Goal: Task Accomplishment & Management: Use online tool/utility

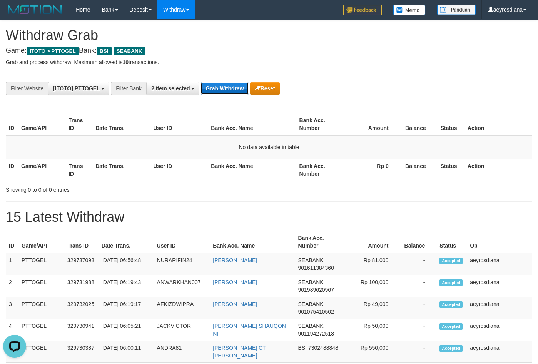
click at [218, 90] on button "Grab Withdraw" at bounding box center [224, 88] width 47 height 12
click at [231, 91] on button "Grab Withdraw" at bounding box center [224, 88] width 47 height 12
click at [369, 119] on th "Amount" at bounding box center [372, 125] width 57 height 22
click at [300, 62] on p "Grab and process withdraw. Maximum allowed is 10 transactions." at bounding box center [269, 62] width 526 height 8
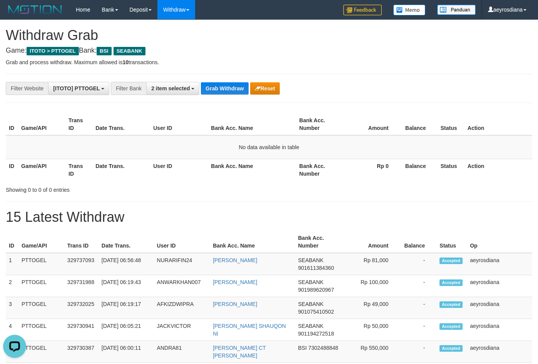
click at [203, 89] on button "Grab Withdraw" at bounding box center [224, 88] width 47 height 12
click at [164, 87] on span "2 item selected" at bounding box center [170, 88] width 38 height 6
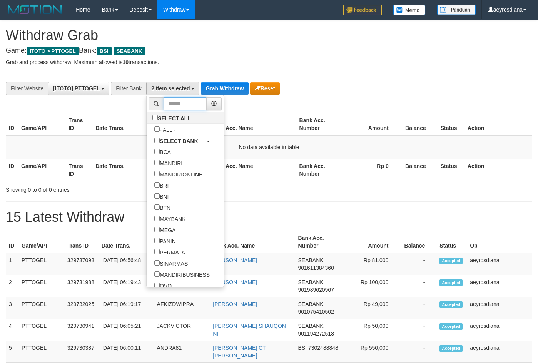
click at [164, 110] on input "text" at bounding box center [185, 103] width 43 height 13
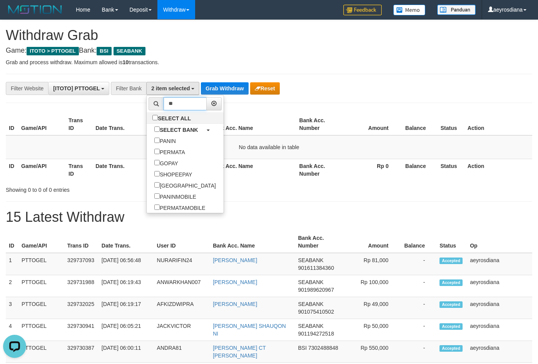
scroll to position [0, 0]
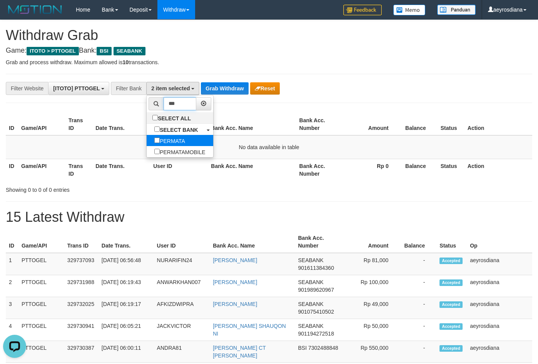
type input "***"
click at [151, 140] on label "PERMATA" at bounding box center [170, 140] width 46 height 11
select select "*******"
click at [222, 88] on button "Grab Withdraw" at bounding box center [224, 88] width 47 height 12
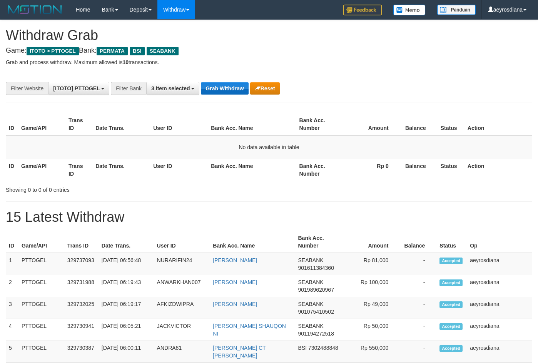
scroll to position [87, 0]
click at [229, 92] on button "Grab Withdraw" at bounding box center [224, 88] width 47 height 12
click at [214, 88] on button "Grab Withdraw" at bounding box center [224, 88] width 47 height 12
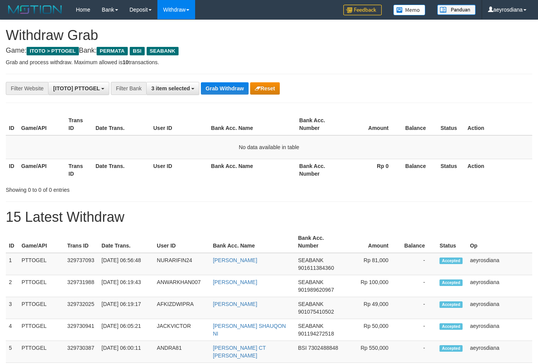
scroll to position [87, 0]
click at [237, 86] on button "Grab Withdraw" at bounding box center [224, 88] width 47 height 12
click at [236, 82] on div "**********" at bounding box center [224, 88] width 448 height 13
click at [235, 90] on button "Grab Withdraw" at bounding box center [224, 88] width 47 height 12
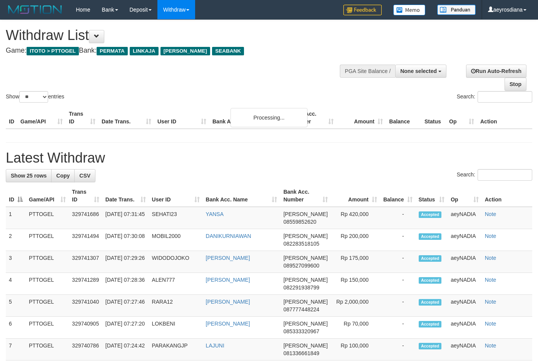
select select
select select "**"
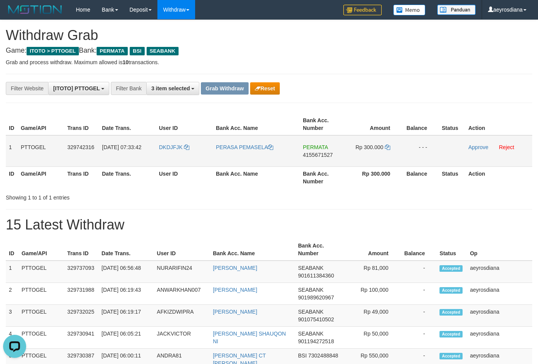
drag, startPoint x: 174, startPoint y: 154, endPoint x: 359, endPoint y: 151, distance: 185.5
click at [359, 151] on tr "1 PTTOGEL 329742316 31/08/2025 07:33:42 DKDJFJK PERASA PEMASELA PERMATA 4155671…" at bounding box center [269, 151] width 526 height 32
click at [326, 156] on span "4155671527" at bounding box center [318, 155] width 30 height 6
copy span "4155671527"
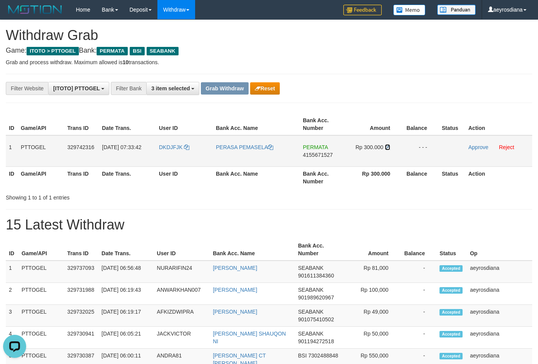
click at [389, 145] on icon at bounding box center [387, 147] width 5 height 5
click at [485, 149] on link "Approve" at bounding box center [478, 147] width 20 height 6
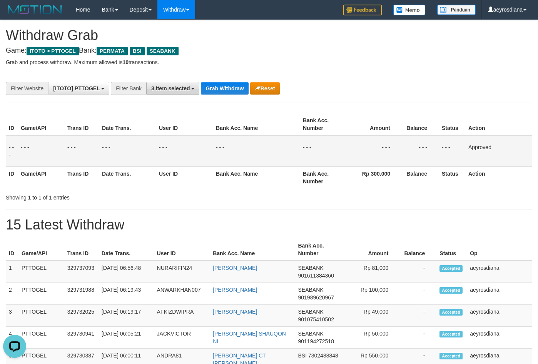
click at [170, 91] on span "3 item selected" at bounding box center [170, 88] width 38 height 6
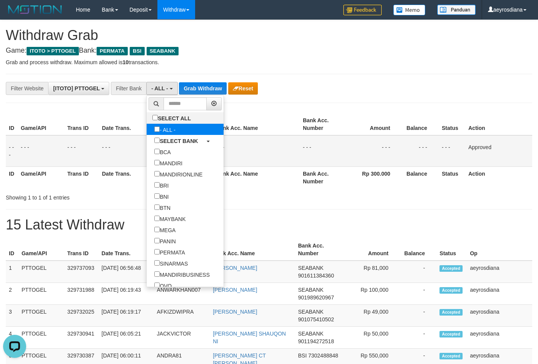
select select "***"
click at [212, 90] on button "Grab Withdraw" at bounding box center [202, 88] width 47 height 12
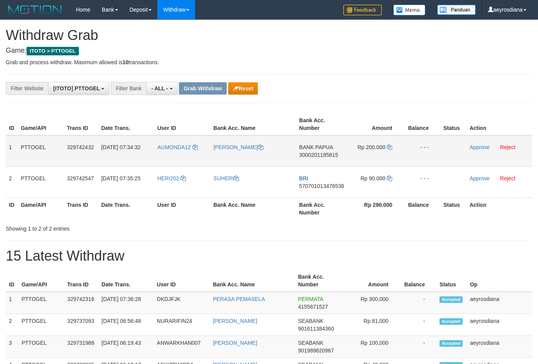
scroll to position [7, 0]
copy tr
drag, startPoint x: 177, startPoint y: 160, endPoint x: 392, endPoint y: 155, distance: 215.1
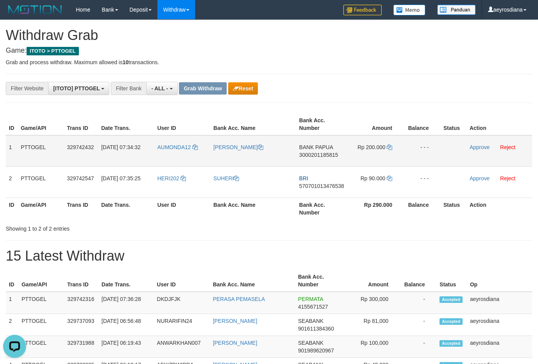
click at [392, 155] on tr "1 PTTOGEL 329742432 31/08/2025 07:34:32 AUMONDA12 ALBERTH ROBERT KOIBUR BANK PA…" at bounding box center [269, 151] width 526 height 32
click at [328, 155] on span "3000201185815" at bounding box center [318, 155] width 39 height 6
copy tr
click at [328, 155] on span "3000201185815" at bounding box center [318, 155] width 39 height 6
copy span "3000201185815"
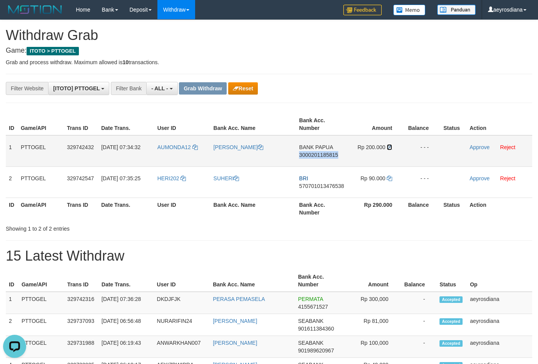
click at [389, 147] on icon at bounding box center [389, 147] width 5 height 5
copy span "3000201185815"
click at [488, 147] on link "Approve" at bounding box center [479, 147] width 20 height 6
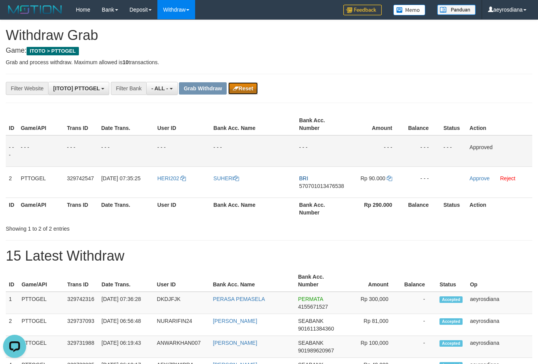
click at [248, 84] on button "Reset" at bounding box center [243, 88] width 30 height 12
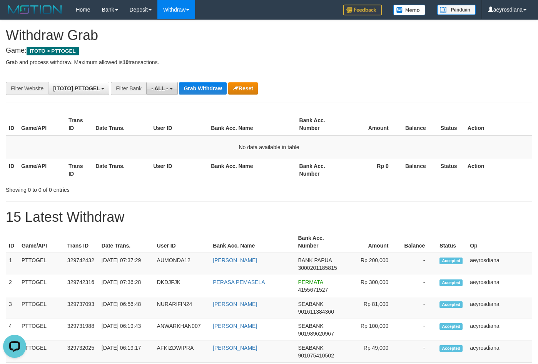
click at [170, 87] on button "- ALL -" at bounding box center [161, 88] width 31 height 13
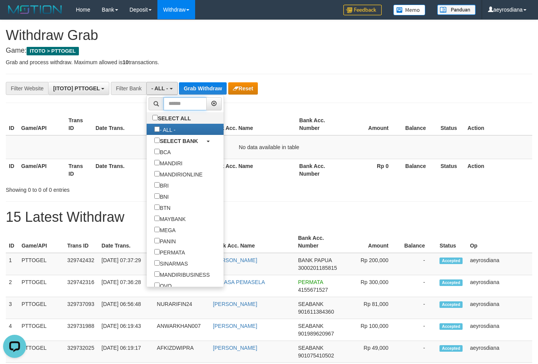
click at [164, 105] on input "text" at bounding box center [185, 103] width 43 height 13
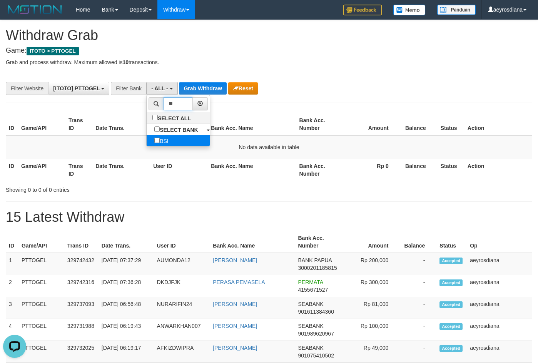
type input "**"
click at [147, 142] on label "BSI" at bounding box center [162, 140] width 30 height 11
select select "***"
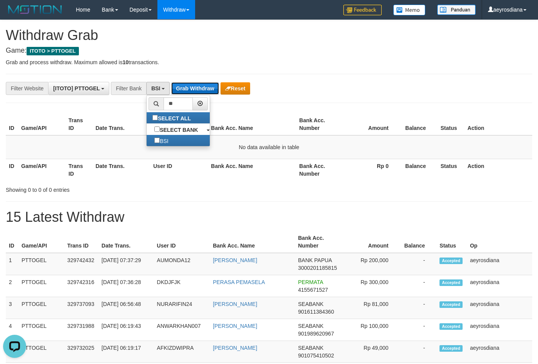
click at [199, 89] on button "Grab Withdraw" at bounding box center [194, 88] width 47 height 12
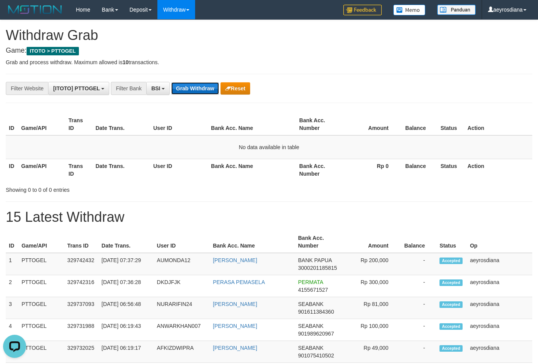
click at [199, 89] on button "Grab Withdraw" at bounding box center [194, 88] width 47 height 12
click at [190, 91] on button "Grab Withdraw" at bounding box center [194, 88] width 47 height 12
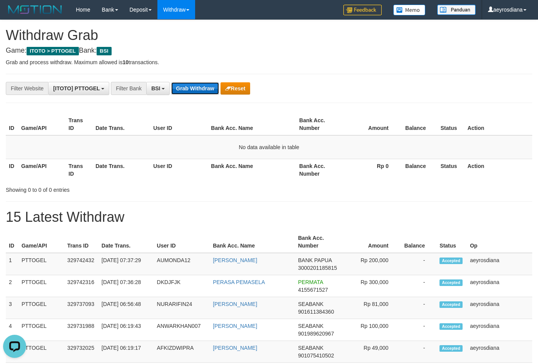
click at [192, 87] on button "Grab Withdraw" at bounding box center [194, 88] width 47 height 12
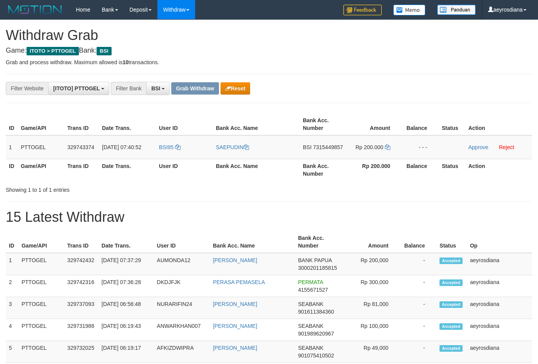
scroll to position [176, 0]
drag, startPoint x: 173, startPoint y: 155, endPoint x: 361, endPoint y: 154, distance: 187.8
click at [361, 154] on tr "1 PTTOGEL 329743374 31/08/2025 07:40:52 BSI95 SAEPUDIN BSI 7315449857 Rp 200.00…" at bounding box center [269, 147] width 526 height 24
click at [336, 147] on span "7315449857" at bounding box center [328, 147] width 30 height 6
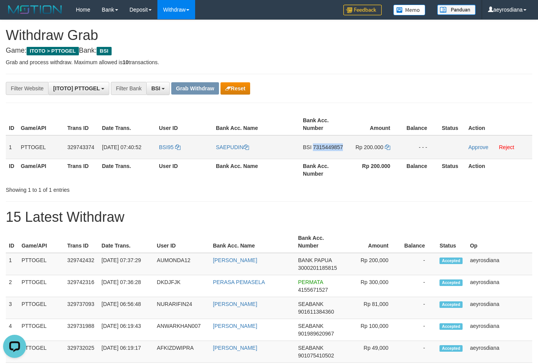
click at [336, 147] on span "7315449857" at bounding box center [328, 147] width 30 height 6
copy td "7315449857"
click at [389, 147] on icon at bounding box center [387, 147] width 5 height 5
click at [476, 146] on link "Approve" at bounding box center [478, 147] width 20 height 6
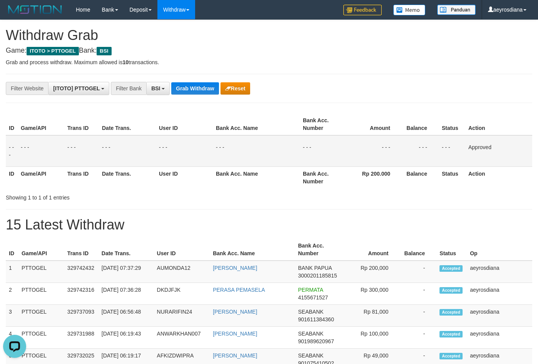
click at [300, 88] on div "**********" at bounding box center [224, 88] width 448 height 13
click at [306, 33] on h1 "Withdraw Grab" at bounding box center [269, 35] width 526 height 15
drag, startPoint x: 334, startPoint y: 85, endPoint x: 302, endPoint y: 92, distance: 32.2
click at [334, 85] on div "**********" at bounding box center [224, 88] width 448 height 13
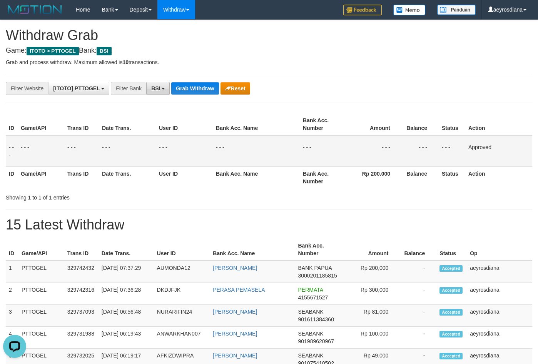
click at [162, 86] on button "BSI" at bounding box center [157, 88] width 23 height 13
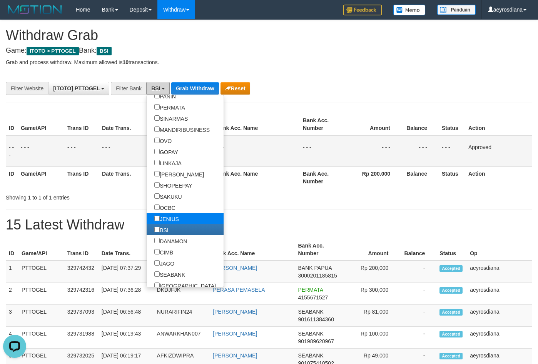
scroll to position [148, 0]
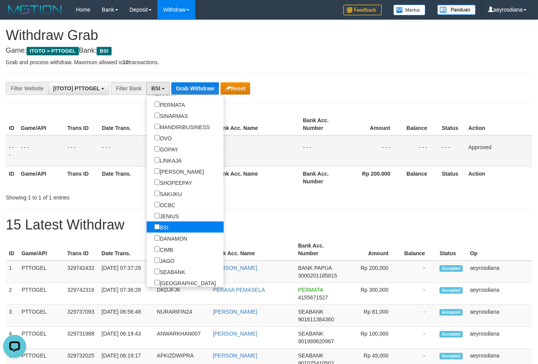
click at [147, 223] on label "BSI" at bounding box center [162, 227] width 30 height 11
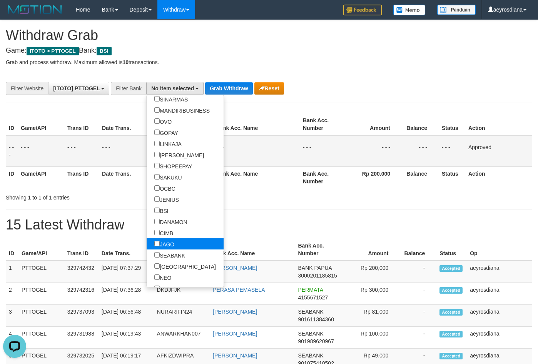
scroll to position [172, 0]
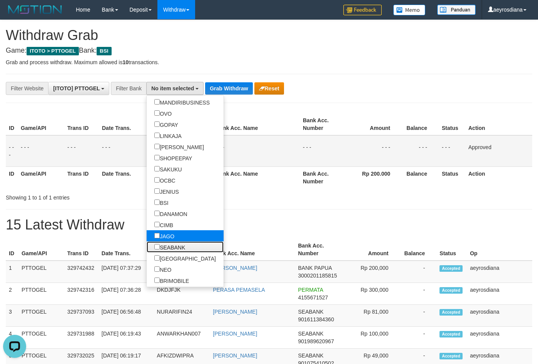
click at [147, 247] on label "SEABANK" at bounding box center [170, 247] width 46 height 11
select select "*******"
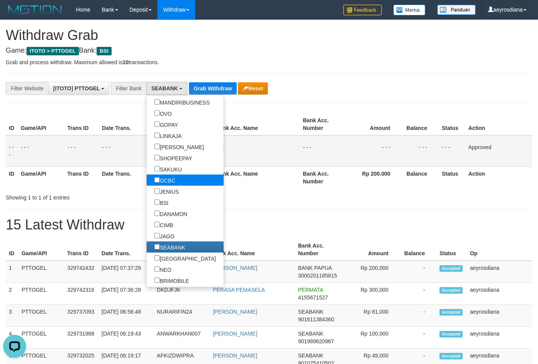
scroll to position [209, 0]
click at [220, 87] on button "Grab Withdraw" at bounding box center [212, 88] width 47 height 12
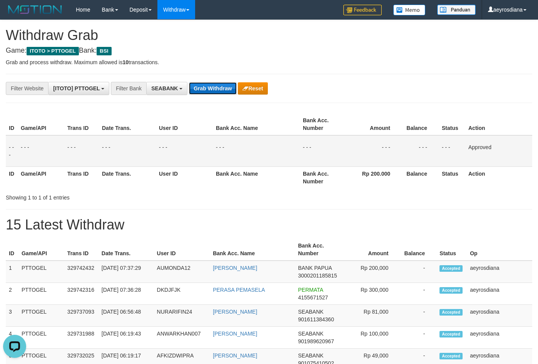
click at [223, 87] on button "Grab Withdraw" at bounding box center [212, 88] width 47 height 12
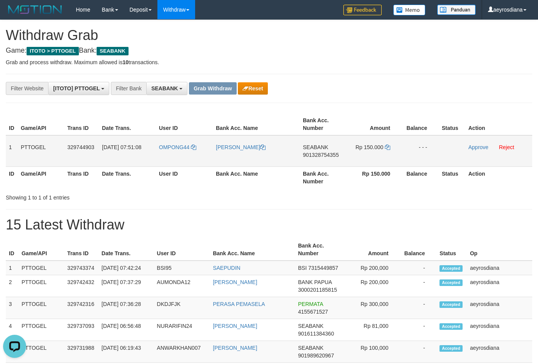
drag, startPoint x: 175, startPoint y: 155, endPoint x: 358, endPoint y: 155, distance: 183.2
click at [358, 155] on tr "1 PTTOGEL 329744903 31/08/2025 07:51:08 OMPONG44 IMAM MAULANA SEABANK 901328754…" at bounding box center [269, 151] width 526 height 32
click at [334, 153] on span "901328754355" at bounding box center [321, 155] width 36 height 6
click at [390, 148] on icon at bounding box center [387, 147] width 5 height 5
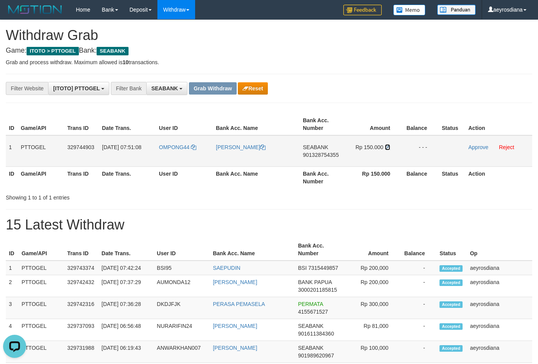
click at [390, 148] on icon at bounding box center [387, 147] width 5 height 5
click at [479, 147] on link "Approve" at bounding box center [478, 147] width 20 height 6
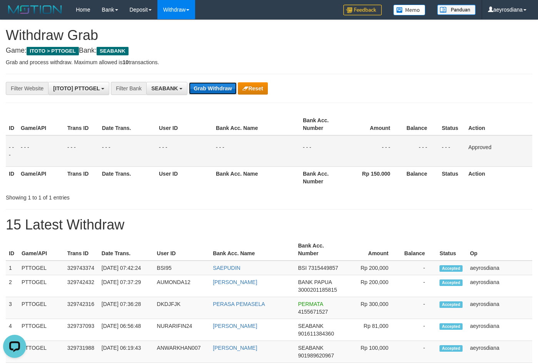
click at [218, 90] on button "Grab Withdraw" at bounding box center [212, 88] width 47 height 12
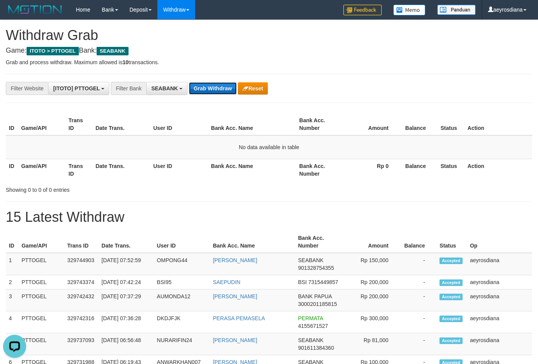
click at [206, 92] on button "Grab Withdraw" at bounding box center [212, 88] width 47 height 12
click at [207, 92] on button "Grab Withdraw" at bounding box center [212, 88] width 47 height 12
click at [226, 92] on button "Grab Withdraw" at bounding box center [212, 88] width 47 height 12
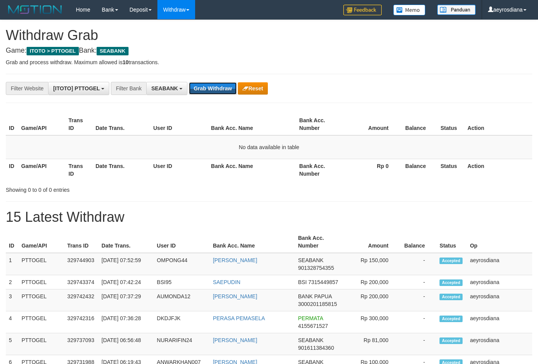
click at [226, 92] on button "Grab Withdraw" at bounding box center [212, 88] width 47 height 12
click at [166, 89] on span "SEABANK" at bounding box center [164, 88] width 27 height 6
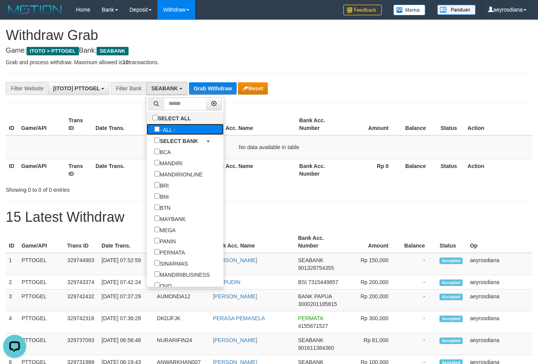
click at [147, 132] on label "- ALL -" at bounding box center [165, 129] width 37 height 11
select select "***"
click at [207, 87] on button "Grab Withdraw" at bounding box center [202, 88] width 47 height 12
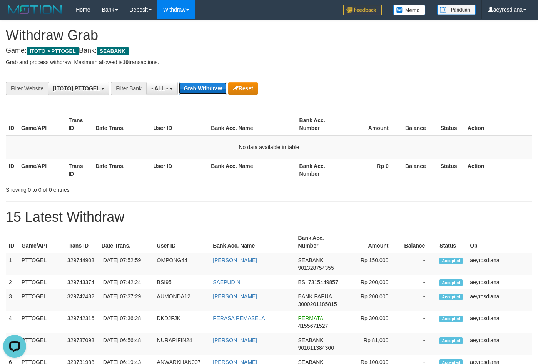
click at [208, 86] on button "Grab Withdraw" at bounding box center [202, 88] width 47 height 12
click at [296, 62] on p "Grab and process withdraw. Maximum allowed is 10 transactions." at bounding box center [269, 62] width 526 height 8
click at [202, 87] on button "Grab Withdraw" at bounding box center [202, 88] width 47 height 12
click at [202, 84] on button "Grab Withdraw" at bounding box center [202, 88] width 47 height 12
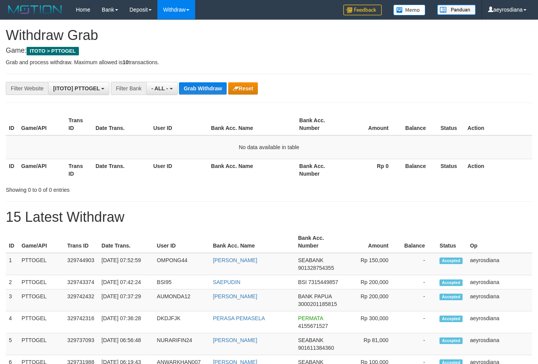
click at [341, 63] on p "Grab and process withdraw. Maximum allowed is 10 transactions." at bounding box center [269, 62] width 526 height 8
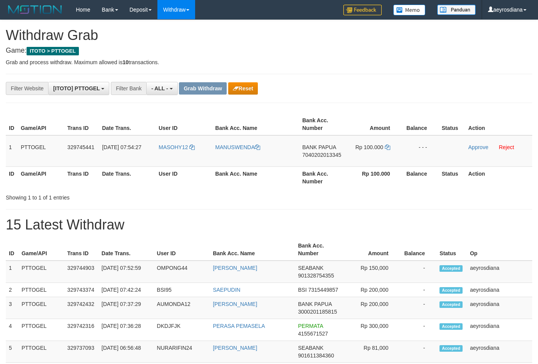
scroll to position [7, 0]
drag, startPoint x: 192, startPoint y: 158, endPoint x: 377, endPoint y: 157, distance: 185.1
click at [377, 157] on tr "1 PTTOGEL 329745441 [DATE] 07:54:27 MASOHY12 [GEOGRAPHIC_DATA] BANK PAPUA 70402…" at bounding box center [269, 151] width 526 height 32
click at [321, 156] on span "7040202013345" at bounding box center [321, 155] width 39 height 6
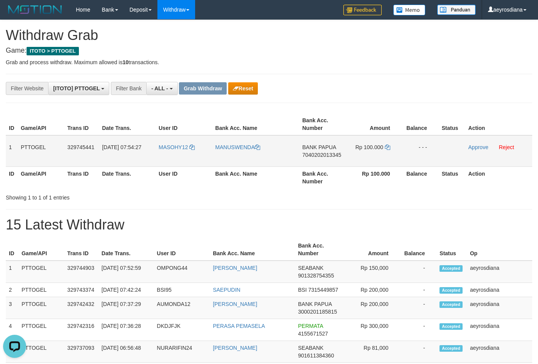
click at [321, 156] on span "7040202013345" at bounding box center [321, 155] width 39 height 6
click at [386, 147] on icon at bounding box center [387, 147] width 5 height 5
click at [478, 147] on link "Approve" at bounding box center [478, 147] width 20 height 6
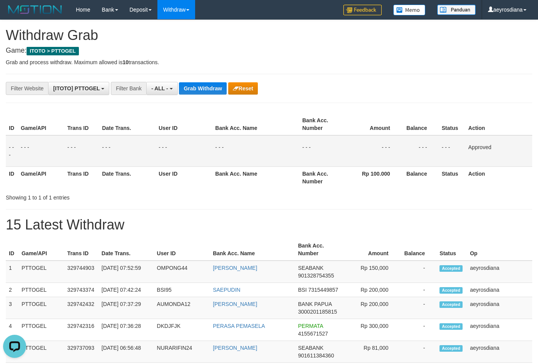
click at [287, 50] on h4 "Game: ITOTO > PTTOGEL" at bounding box center [269, 51] width 526 height 8
click at [162, 92] on button "- ALL -" at bounding box center [161, 88] width 31 height 13
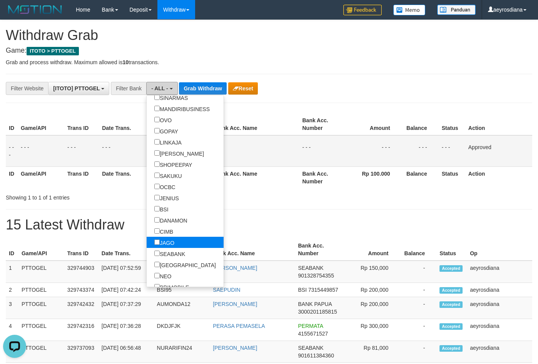
scroll to position [172, 0]
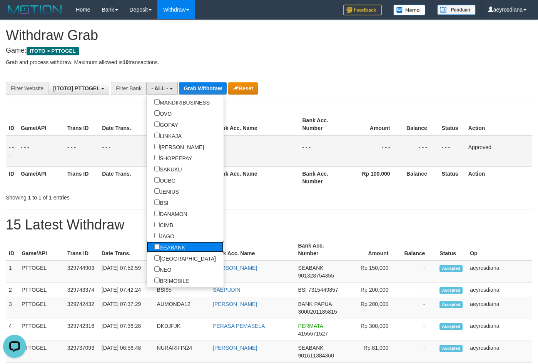
click at [150, 249] on label "SEABANK" at bounding box center [170, 247] width 46 height 11
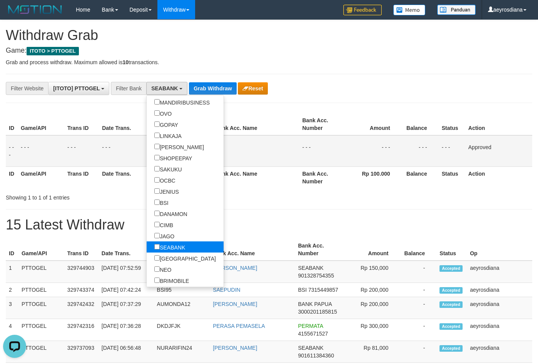
select select "*******"
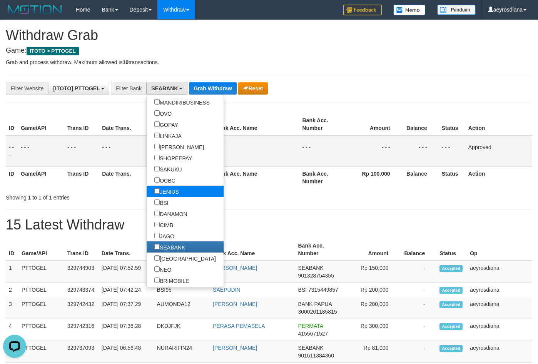
scroll to position [209, 0]
click at [216, 90] on button "Grab Withdraw" at bounding box center [212, 88] width 47 height 12
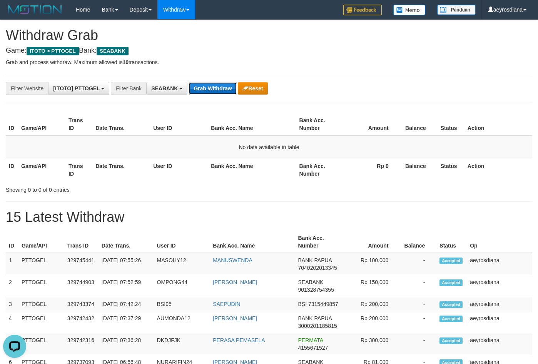
click at [214, 87] on button "Grab Withdraw" at bounding box center [212, 88] width 47 height 12
click at [440, 85] on div "**********" at bounding box center [224, 88] width 448 height 13
click at [203, 91] on button "Grab Withdraw" at bounding box center [212, 88] width 47 height 12
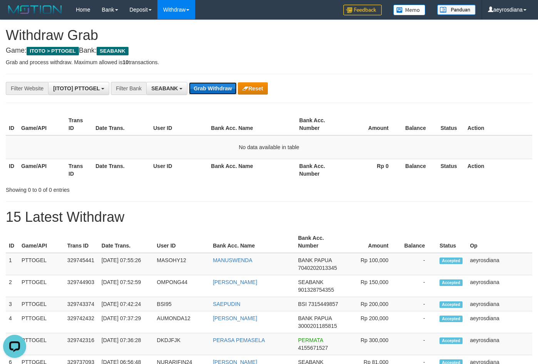
click at [207, 89] on button "Grab Withdraw" at bounding box center [212, 88] width 47 height 12
click at [204, 91] on button "Grab Withdraw" at bounding box center [212, 88] width 47 height 12
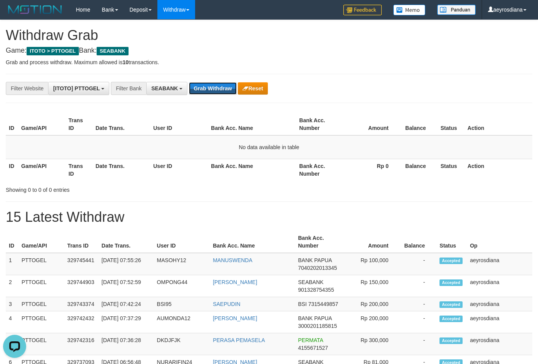
click at [204, 91] on button "Grab Withdraw" at bounding box center [212, 88] width 47 height 12
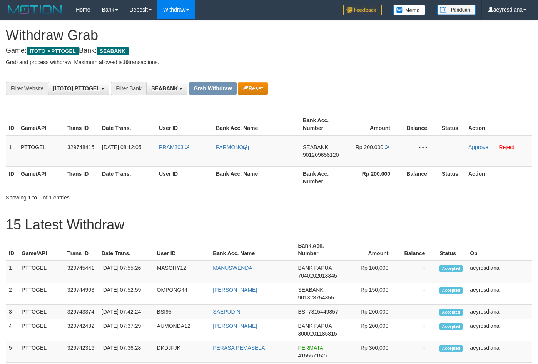
scroll to position [209, 0]
drag, startPoint x: 172, startPoint y: 158, endPoint x: 356, endPoint y: 158, distance: 184.3
click at [356, 158] on tr "1 PTTOGEL 329748415 31/08/2025 08:12:05 PRAM303 PARMONO SEABANK 901209656120 Rp…" at bounding box center [269, 151] width 526 height 32
click at [327, 155] on span "901209656120" at bounding box center [321, 155] width 36 height 6
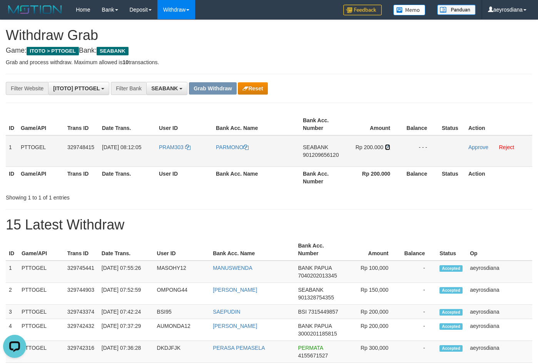
click at [388, 149] on icon at bounding box center [387, 147] width 5 height 5
click at [482, 147] on link "Approve" at bounding box center [478, 147] width 20 height 6
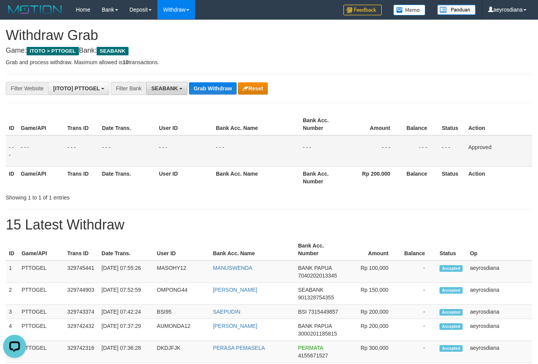
click at [175, 94] on button "SEABANK" at bounding box center [166, 88] width 41 height 13
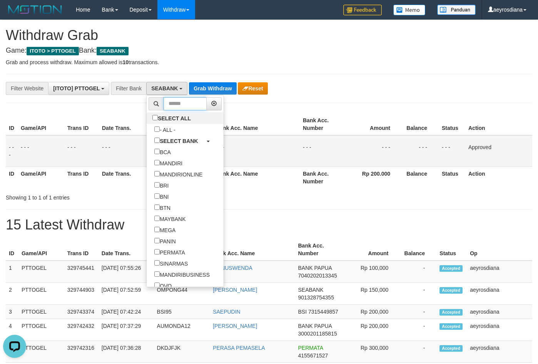
click at [164, 109] on input "text" at bounding box center [185, 103] width 43 height 13
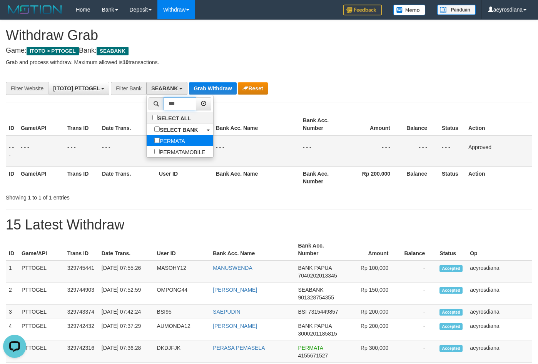
type input "***"
click at [147, 141] on label "PERMATA" at bounding box center [170, 140] width 46 height 11
select select "*******"
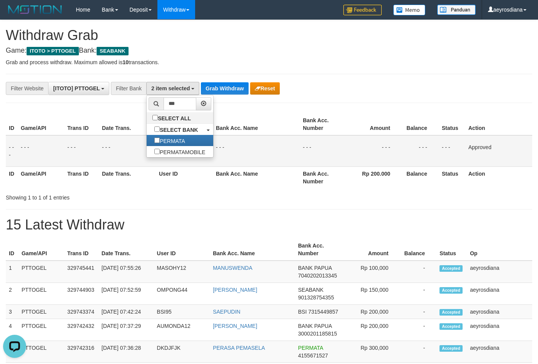
scroll to position [95, 0]
click at [230, 92] on button "Grab Withdraw" at bounding box center [224, 88] width 47 height 12
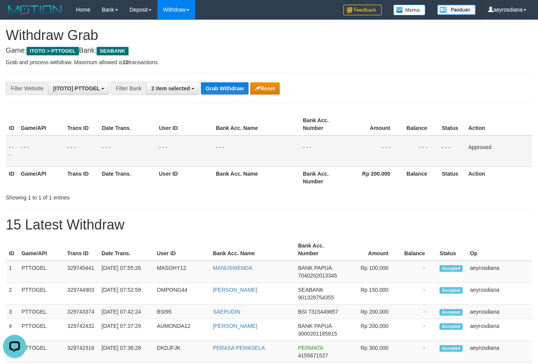
click at [291, 60] on p "Grab and process withdraw. Maximum allowed is 10 transactions." at bounding box center [269, 62] width 526 height 8
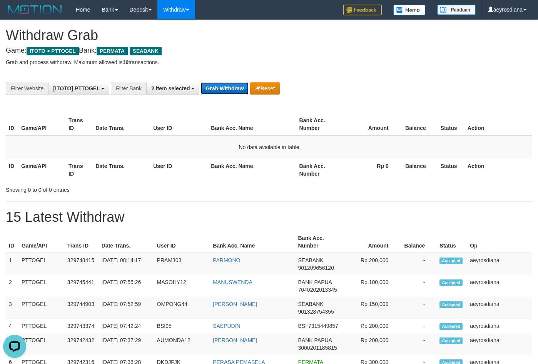
click at [219, 89] on button "Grab Withdraw" at bounding box center [224, 88] width 47 height 12
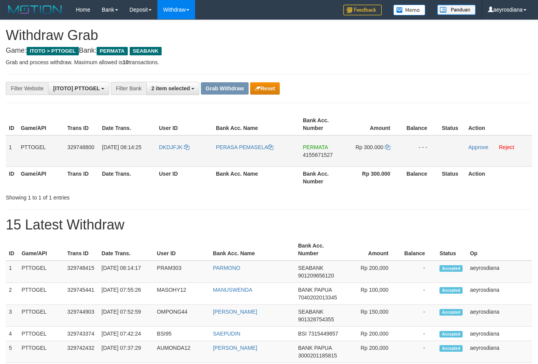
scroll to position [87, 0]
copy tr
drag, startPoint x: 177, startPoint y: 157, endPoint x: 390, endPoint y: 154, distance: 212.8
click at [391, 156] on tr "1 PTTOGEL 329748800 31/08/2025 08:14:25 DKDJFJK PERASA PEMASELA PERMATA 4155671…" at bounding box center [269, 151] width 526 height 32
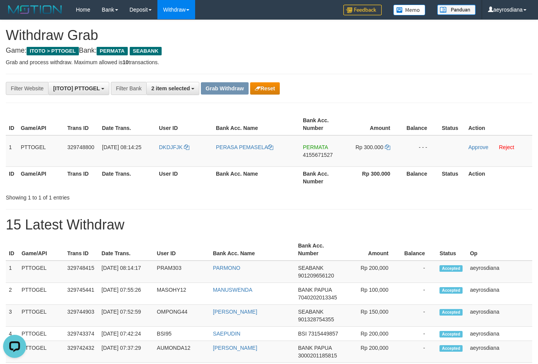
scroll to position [0, 0]
copy tr
drag, startPoint x: 172, startPoint y: 157, endPoint x: 364, endPoint y: 158, distance: 192.0
click at [364, 158] on tr "1 PTTOGEL 329748800 31/08/2025 08:14:25 DKDJFJK PERASA PEMASELA PERMATA 4155671…" at bounding box center [269, 151] width 526 height 32
click at [317, 152] on span "4155671527" at bounding box center [318, 155] width 30 height 6
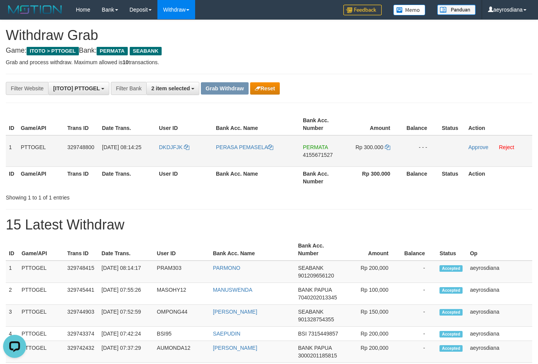
copy tr
click at [317, 152] on span "4155671527" at bounding box center [318, 155] width 30 height 6
click at [316, 157] on span "4155671527" at bounding box center [318, 155] width 30 height 6
click at [387, 147] on icon at bounding box center [387, 147] width 5 height 5
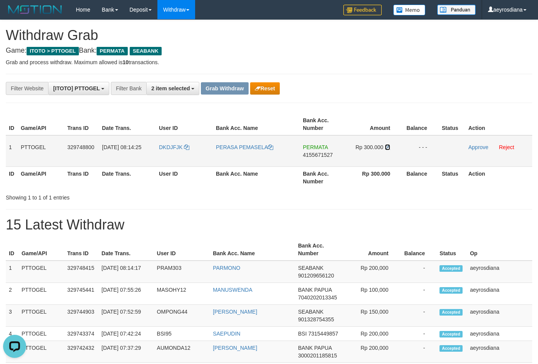
click at [387, 147] on icon at bounding box center [387, 147] width 5 height 5
click at [484, 150] on link "Approve" at bounding box center [478, 147] width 20 height 6
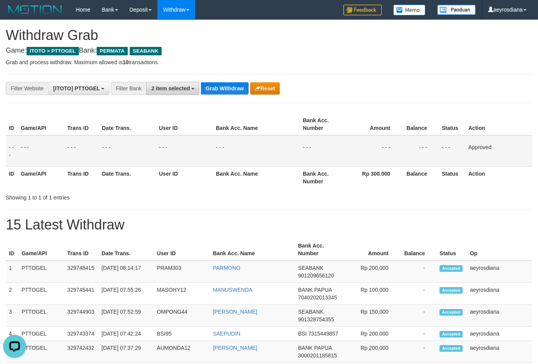
click at [181, 91] on span "2 item selected" at bounding box center [170, 88] width 38 height 6
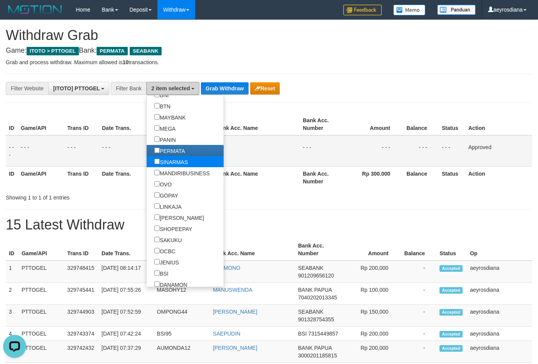
scroll to position [123, 0]
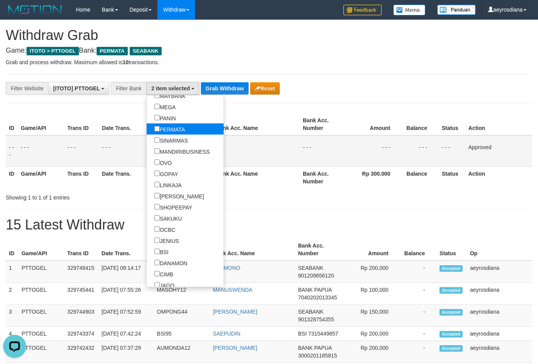
select select "*******"
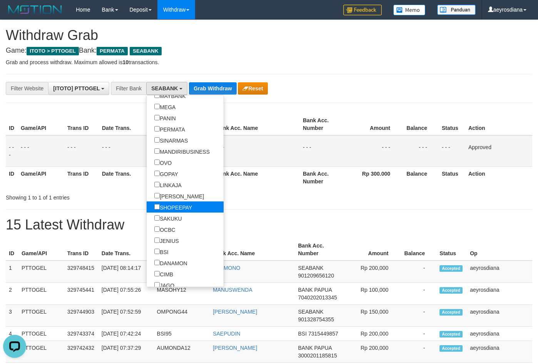
scroll to position [197, 0]
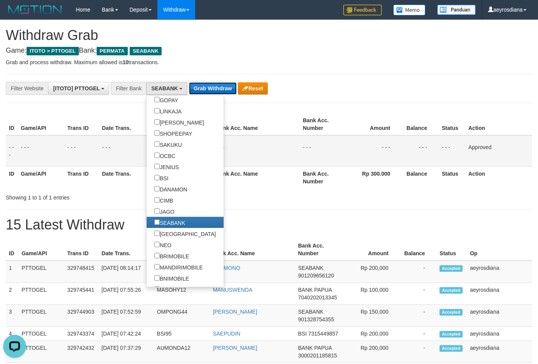
click at [219, 85] on button "Grab Withdraw" at bounding box center [212, 88] width 47 height 12
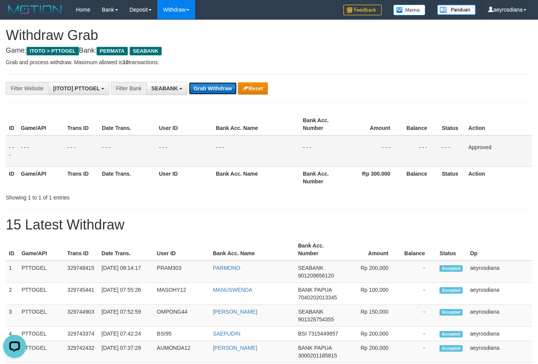
click at [219, 85] on button "Grab Withdraw" at bounding box center [212, 88] width 47 height 12
click at [360, 52] on h4 "Game: ITOTO > PTTOGEL Bank: PERMATA SEABANK" at bounding box center [269, 51] width 526 height 8
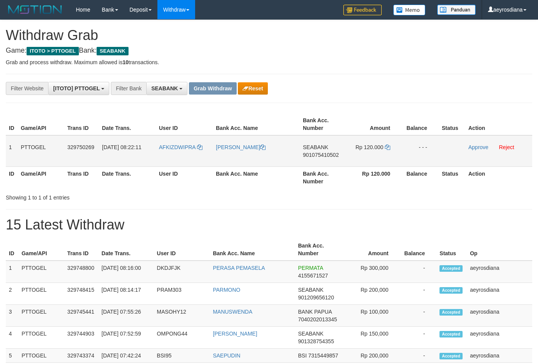
scroll to position [209, 0]
drag, startPoint x: 183, startPoint y: 158, endPoint x: 378, endPoint y: 160, distance: 194.7
click at [378, 160] on tr "1 PTTOGEL 329750269 [DATE] 08:22:11 AFKIZDWIPRA [PERSON_NAME][GEOGRAPHIC_DATA] …" at bounding box center [269, 151] width 526 height 32
click at [328, 154] on span "901075410502" at bounding box center [321, 155] width 36 height 6
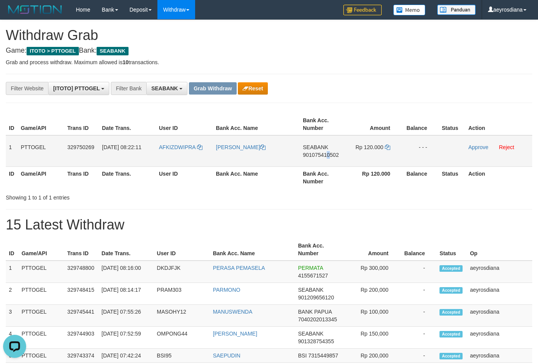
click at [329, 154] on span "901075410502" at bounding box center [321, 155] width 36 height 6
copy span "0"
click at [321, 173] on table "ID Game/API Trans ID Date Trans. User ID Bank Acc. Name Bank Acc. Number Amount…" at bounding box center [269, 151] width 526 height 75
click at [321, 173] on th "Bank Acc. Number" at bounding box center [323, 178] width 47 height 22
click at [320, 151] on td "SEABANK 901075410502" at bounding box center [323, 151] width 47 height 32
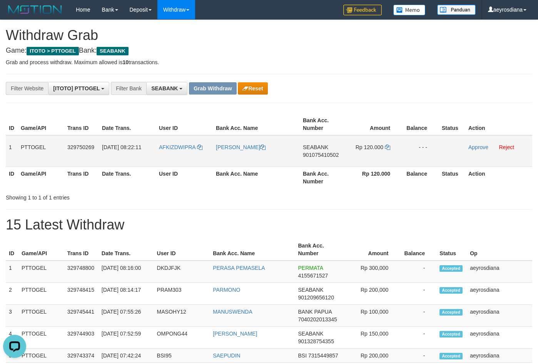
click at [320, 151] on td "SEABANK 901075410502" at bounding box center [323, 151] width 47 height 32
click at [319, 154] on span "901075410502" at bounding box center [321, 155] width 36 height 6
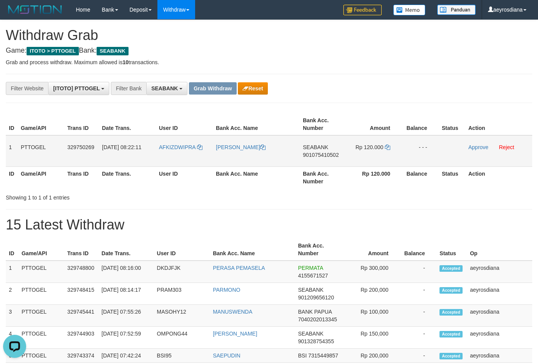
click at [313, 171] on table "ID Game/API Trans ID Date Trans. User ID Bank Acc. Name Bank Acc. Number Amount…" at bounding box center [269, 151] width 526 height 75
click at [313, 171] on th "Bank Acc. Number" at bounding box center [323, 178] width 47 height 22
click at [314, 152] on span "901075410502" at bounding box center [321, 155] width 36 height 6
click at [389, 148] on icon at bounding box center [387, 147] width 5 height 5
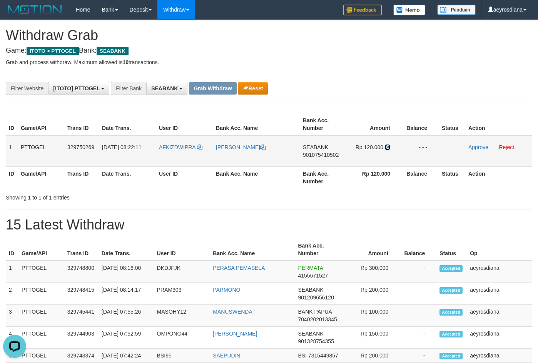
click at [389, 148] on icon at bounding box center [387, 147] width 5 height 5
click at [482, 145] on link "Approve" at bounding box center [478, 147] width 20 height 6
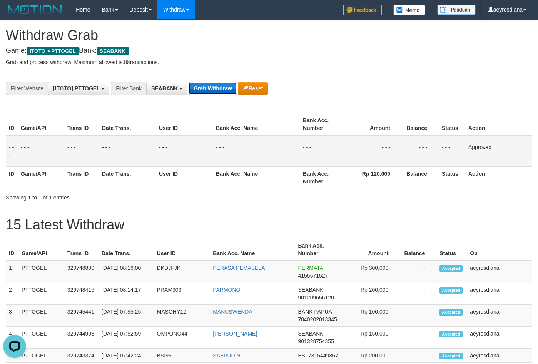
click at [195, 92] on button "Grab Withdraw" at bounding box center [212, 88] width 47 height 12
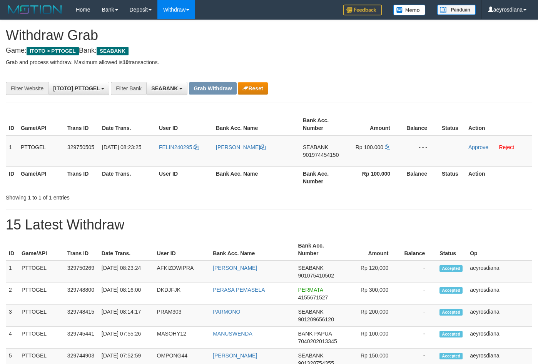
scroll to position [209, 0]
drag, startPoint x: 171, startPoint y: 157, endPoint x: 387, endPoint y: 159, distance: 215.5
click at [387, 159] on tr "1 PTTOGEL 329750505 [DATE] 08:23:25 FELIN240295 FELIN YANTI PASASSA SEABANK 901…" at bounding box center [269, 151] width 526 height 32
click at [336, 154] on span "901974454150" at bounding box center [321, 155] width 36 height 6
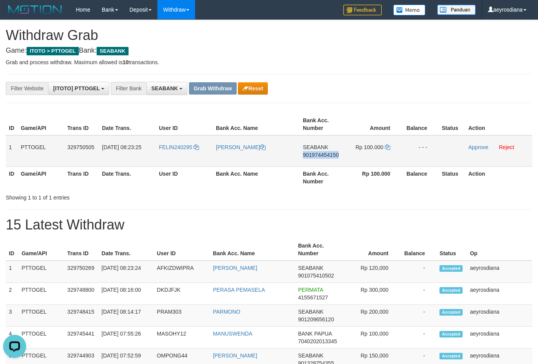
click at [336, 154] on span "901974454150" at bounding box center [321, 155] width 36 height 6
copy span "901974454150"
click at [386, 149] on icon at bounding box center [387, 147] width 5 height 5
click at [480, 149] on link "Approve" at bounding box center [478, 147] width 20 height 6
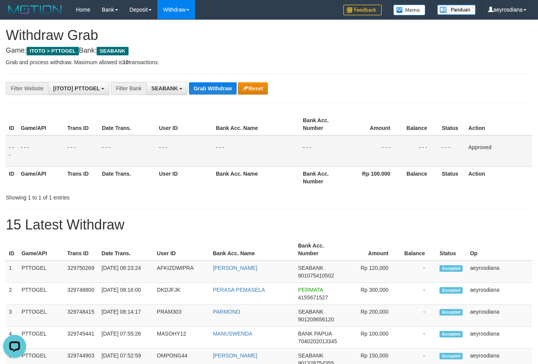
click at [170, 93] on button "SEABANK" at bounding box center [166, 88] width 41 height 13
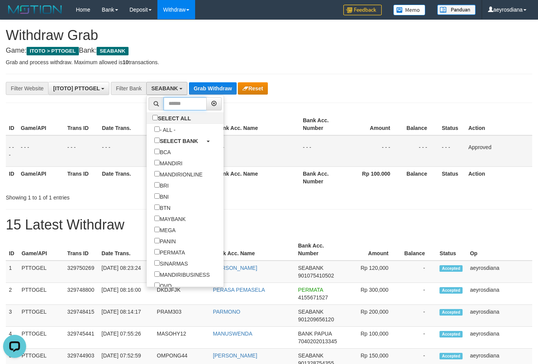
click at [164, 103] on input "text" at bounding box center [185, 103] width 43 height 13
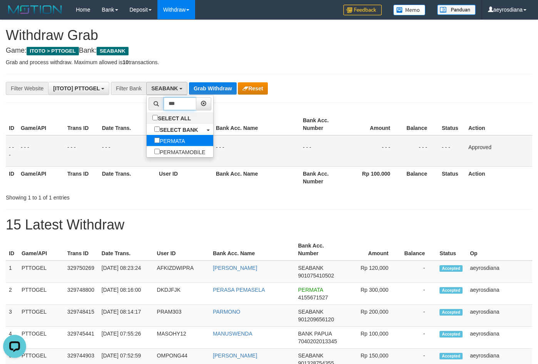
type input "***"
click at [147, 141] on label "PERMATA" at bounding box center [170, 140] width 46 height 11
select select "*******"
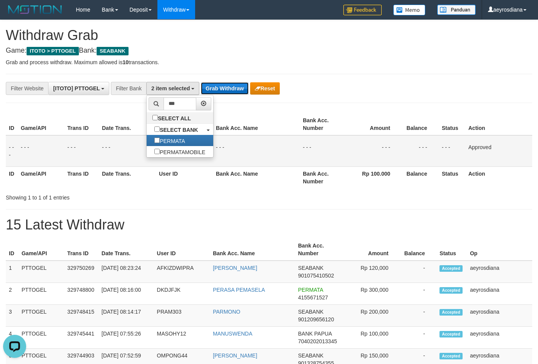
click at [228, 92] on button "Grab Withdraw" at bounding box center [224, 88] width 47 height 12
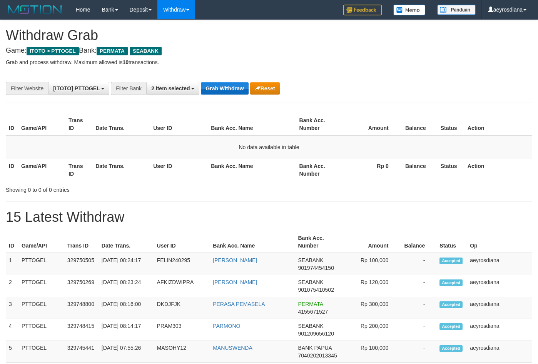
scroll to position [87, 0]
click at [219, 87] on button "Grab Withdraw" at bounding box center [224, 88] width 47 height 12
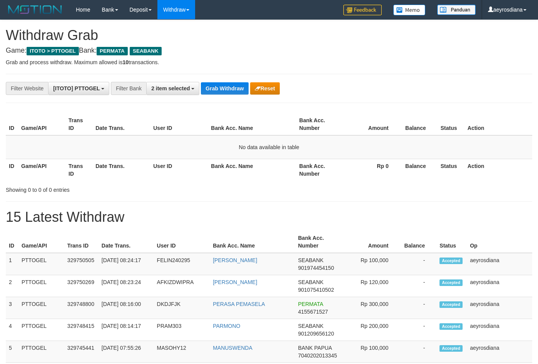
click at [219, 87] on button "Grab Withdraw" at bounding box center [224, 88] width 47 height 12
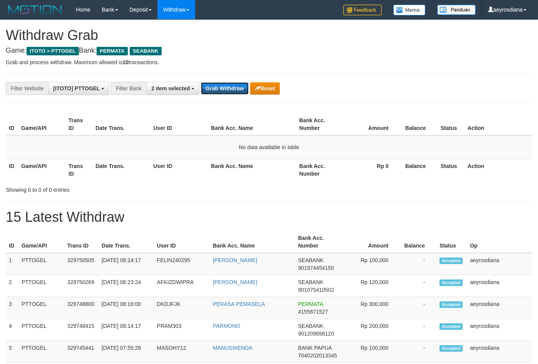
click at [219, 87] on button "Grab Withdraw" at bounding box center [224, 88] width 47 height 12
click at [340, 92] on div "**********" at bounding box center [224, 88] width 448 height 13
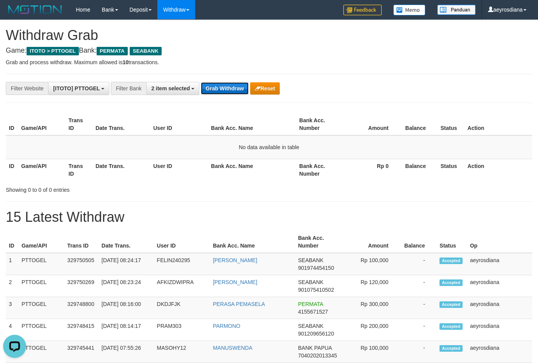
click at [224, 89] on button "Grab Withdraw" at bounding box center [224, 88] width 47 height 12
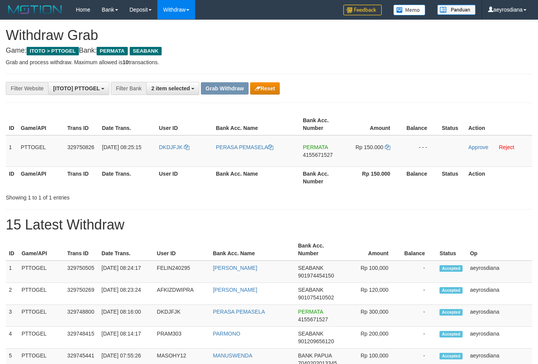
scroll to position [87, 0]
drag, startPoint x: 172, startPoint y: 154, endPoint x: 372, endPoint y: 155, distance: 200.1
click at [372, 155] on tr "1 PTTOGEL 329750826 31/08/2025 08:25:15 DKDJFJK PERASA PEMASELA PERMATA 4155671…" at bounding box center [269, 151] width 526 height 32
click at [314, 154] on span "4155671527" at bounding box center [318, 155] width 30 height 6
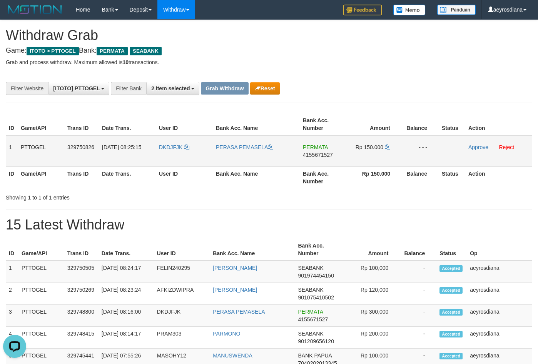
click at [314, 154] on span "4155671527" at bounding box center [318, 155] width 30 height 6
click at [386, 147] on icon at bounding box center [387, 147] width 5 height 5
click at [478, 147] on link "Approve" at bounding box center [478, 147] width 20 height 6
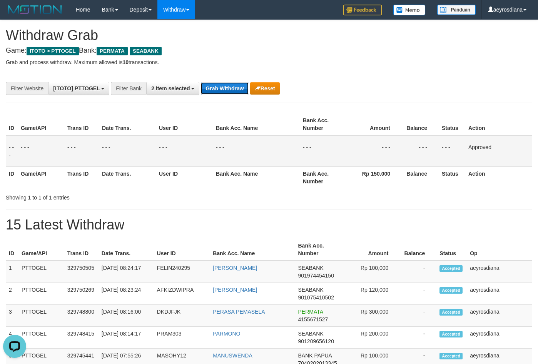
click at [245, 89] on button "Grab Withdraw" at bounding box center [224, 88] width 47 height 12
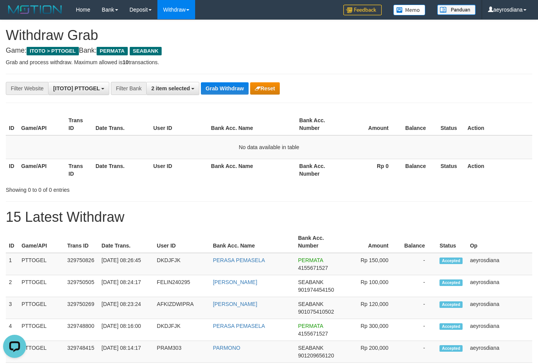
click at [225, 94] on button "Grab Withdraw" at bounding box center [224, 88] width 47 height 12
click at [190, 189] on div "Showing 0 to 0 of 0 entries" at bounding box center [112, 188] width 213 height 11
click at [233, 90] on button "Grab Withdraw" at bounding box center [224, 88] width 47 height 12
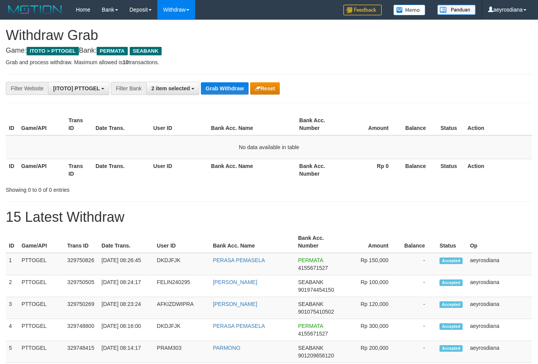
scroll to position [87, 0]
click at [228, 84] on button "Grab Withdraw" at bounding box center [224, 88] width 47 height 12
click at [239, 92] on button "Grab Withdraw" at bounding box center [224, 88] width 47 height 12
click at [232, 91] on button "Grab Withdraw" at bounding box center [224, 88] width 47 height 12
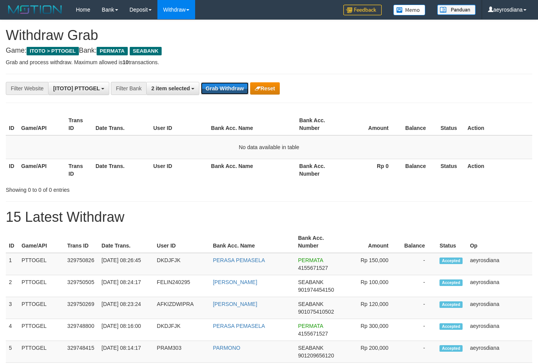
scroll to position [87, 0]
click at [232, 91] on button "Grab Withdraw" at bounding box center [224, 88] width 47 height 12
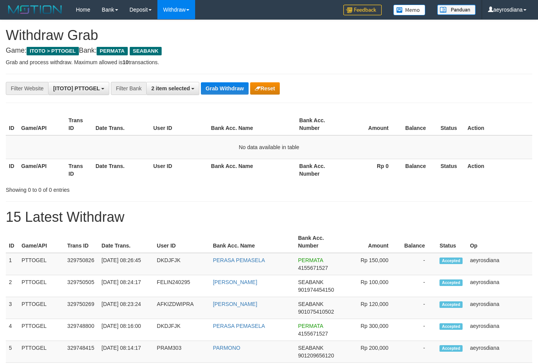
click at [232, 91] on button "Grab Withdraw" at bounding box center [224, 88] width 47 height 12
click at [235, 92] on button "Grab Withdraw" at bounding box center [224, 88] width 47 height 12
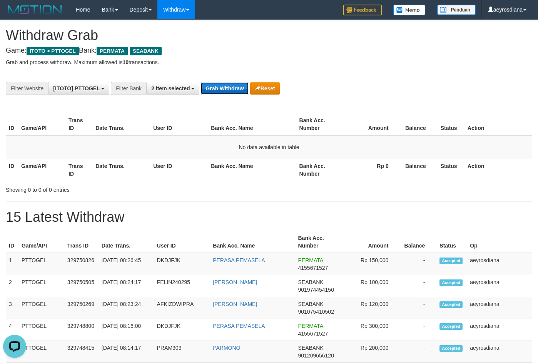
click at [213, 90] on button "Grab Withdraw" at bounding box center [224, 88] width 47 height 12
click at [214, 90] on button "Grab Withdraw" at bounding box center [224, 88] width 47 height 12
click at [215, 89] on button "Grab Withdraw" at bounding box center [224, 88] width 47 height 12
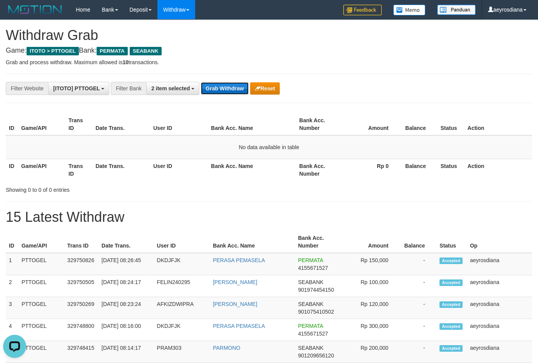
click at [227, 91] on button "Grab Withdraw" at bounding box center [224, 88] width 47 height 12
click at [215, 90] on button "Grab Withdraw" at bounding box center [224, 88] width 47 height 12
click at [205, 84] on button "Grab Withdraw" at bounding box center [224, 88] width 47 height 12
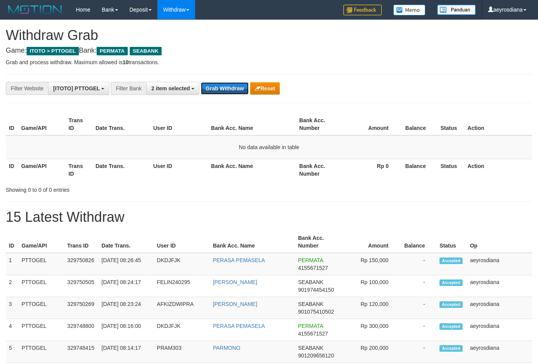
scroll to position [87, 0]
click at [222, 88] on button "Grab Withdraw" at bounding box center [224, 88] width 47 height 12
click at [357, 60] on p "Grab and process withdraw. Maximum allowed is 10 transactions." at bounding box center [269, 62] width 526 height 8
click at [225, 84] on button "Grab Withdraw" at bounding box center [224, 88] width 47 height 12
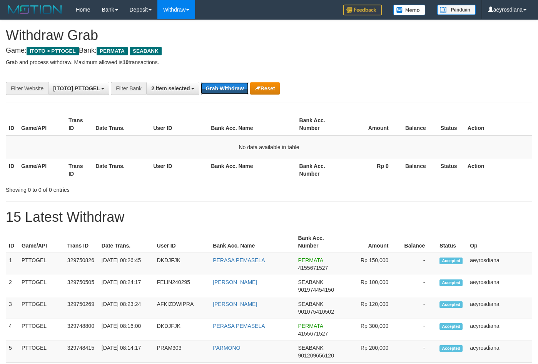
scroll to position [87, 0]
click at [237, 94] on button "Grab Withdraw" at bounding box center [224, 88] width 47 height 12
click at [176, 88] on span "2 item selected" at bounding box center [170, 88] width 38 height 6
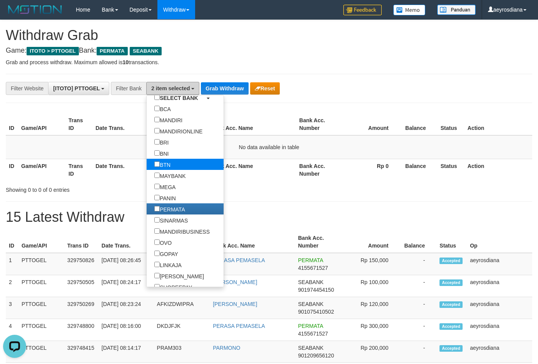
scroll to position [25, 0]
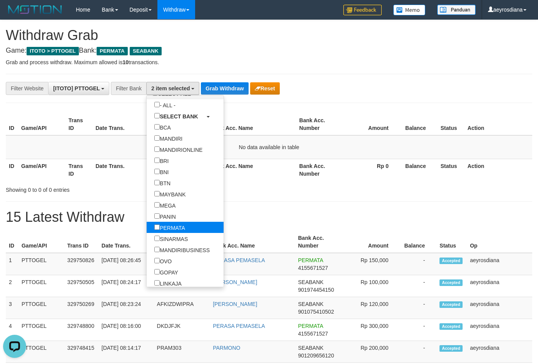
drag, startPoint x: 137, startPoint y: 225, endPoint x: 150, endPoint y: 181, distance: 45.9
click at [147, 225] on label "PERMATA" at bounding box center [170, 227] width 46 height 11
select select "*******"
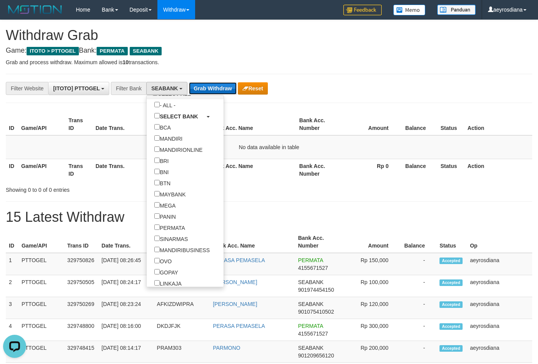
click at [219, 84] on button "Grab Withdraw" at bounding box center [212, 88] width 47 height 12
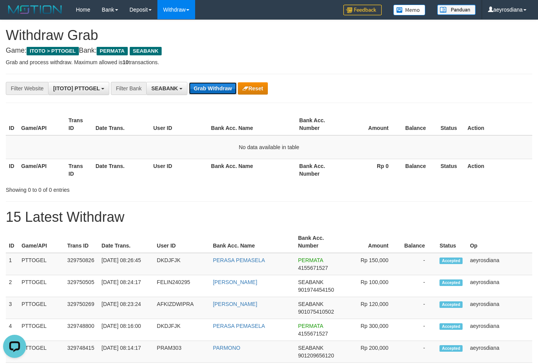
click at [219, 84] on button "Grab Withdraw" at bounding box center [212, 88] width 47 height 12
click at [323, 66] on p "Grab and process withdraw. Maximum allowed is 10 transactions." at bounding box center [269, 62] width 526 height 8
click at [210, 88] on button "Grab Withdraw" at bounding box center [212, 88] width 47 height 12
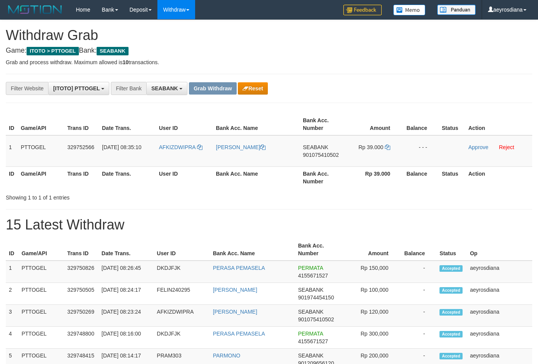
scroll to position [209, 0]
drag, startPoint x: 187, startPoint y: 156, endPoint x: 370, endPoint y: 156, distance: 182.8
click at [370, 156] on tr "1 PTTOGEL 329752566 [DATE] 08:35:10 AFKIZDWIPRA [PERSON_NAME][GEOGRAPHIC_DATA] …" at bounding box center [269, 151] width 526 height 32
click at [334, 157] on span "901075410502" at bounding box center [321, 155] width 36 height 6
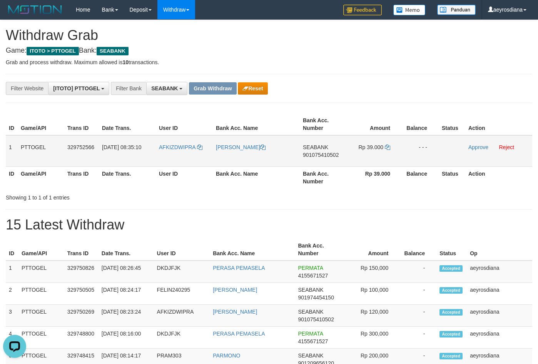
click at [334, 157] on span "901075410502" at bounding box center [321, 155] width 36 height 6
click at [387, 147] on icon at bounding box center [387, 147] width 5 height 5
click at [470, 149] on link "Approve" at bounding box center [478, 147] width 20 height 6
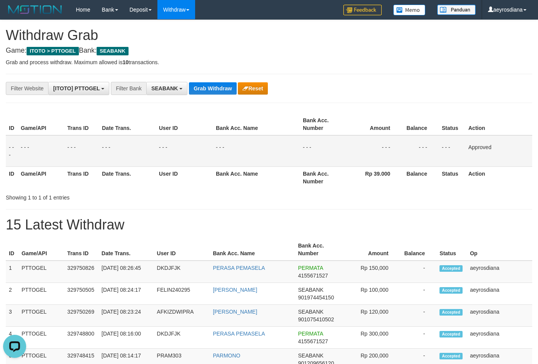
click at [207, 94] on button "Grab Withdraw" at bounding box center [212, 88] width 47 height 12
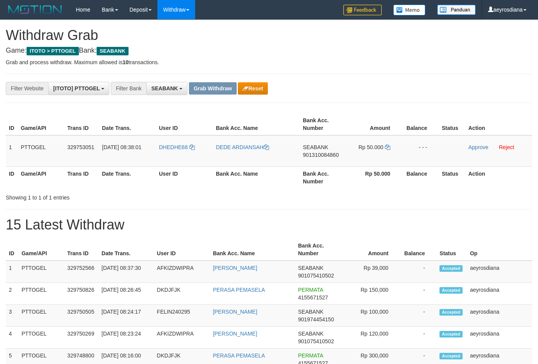
scroll to position [209, 0]
drag, startPoint x: 180, startPoint y: 154, endPoint x: 372, endPoint y: 148, distance: 192.1
click at [372, 148] on tr "1 PTTOGEL 329753051 31/08/2025 08:38:01 DHEDHE68 DEDE ARDIANSAH SEABANK 9013100…" at bounding box center [269, 151] width 526 height 32
click at [315, 154] on span "901310084860" at bounding box center [321, 155] width 36 height 6
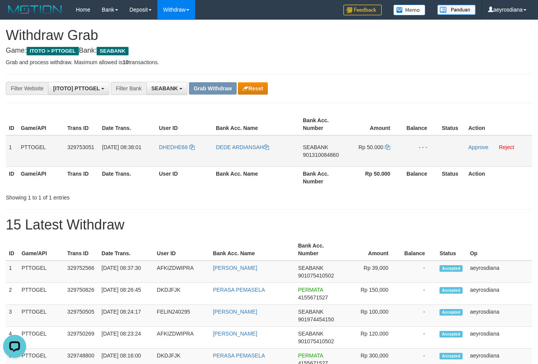
click at [315, 154] on span "901310084860" at bounding box center [321, 155] width 36 height 6
click at [387, 146] on icon at bounding box center [387, 147] width 5 height 5
click at [486, 146] on link "Approve" at bounding box center [478, 147] width 20 height 6
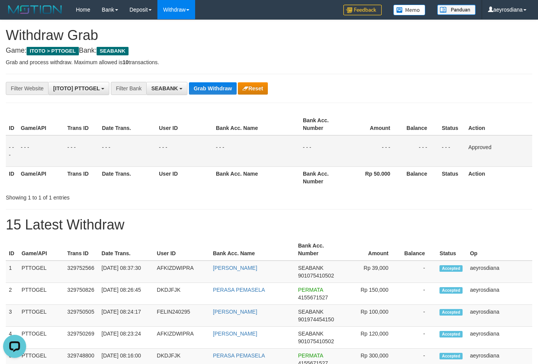
click at [146, 87] on div "Filter Bank" at bounding box center [128, 88] width 35 height 13
click at [152, 87] on span "SEABANK" at bounding box center [164, 88] width 27 height 6
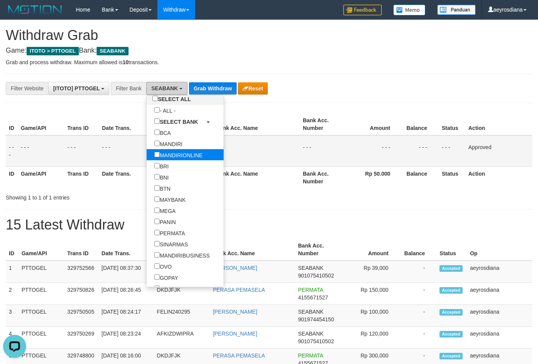
scroll to position [49, 0]
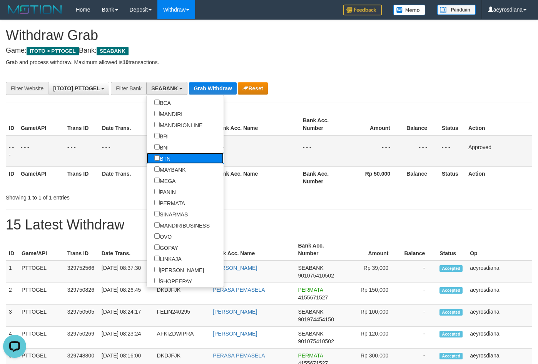
click at [147, 157] on label "BTN" at bounding box center [163, 158] width 32 height 11
select select "***"
click at [216, 90] on button "Grab Withdraw" at bounding box center [224, 88] width 47 height 12
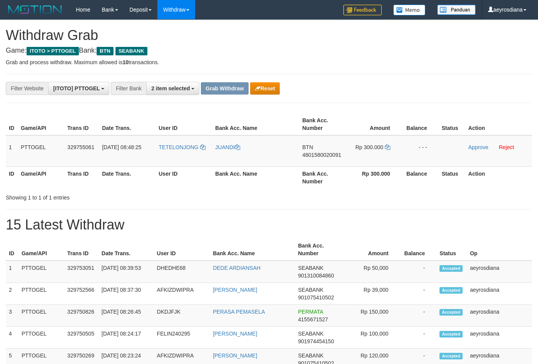
scroll to position [55, 0]
drag, startPoint x: 172, startPoint y: 151, endPoint x: 359, endPoint y: 150, distance: 187.0
click at [359, 150] on tr "1 PTTOGEL 329755061 31/08/2025 08:48:25 TETELONJONG JUANDI BTN 4801580020091 Rp…" at bounding box center [269, 151] width 526 height 32
click at [328, 157] on span "4801580020091" at bounding box center [321, 155] width 39 height 6
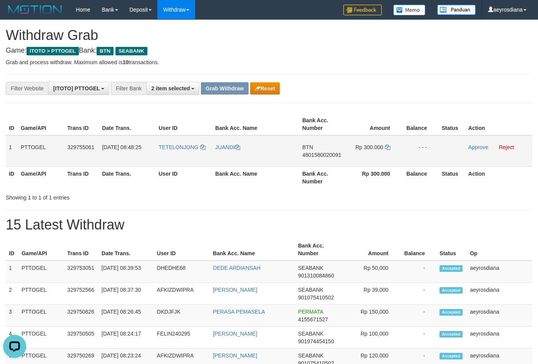
click at [328, 157] on span "4801580020091" at bounding box center [321, 155] width 39 height 6
click at [389, 147] on icon at bounding box center [387, 147] width 5 height 5
click at [480, 146] on link "Approve" at bounding box center [478, 147] width 20 height 6
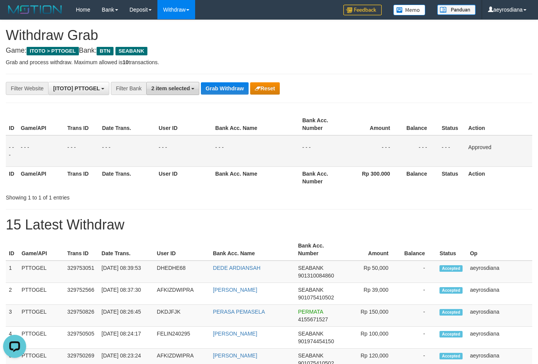
click at [154, 93] on button "2 item selected" at bounding box center [172, 88] width 53 height 13
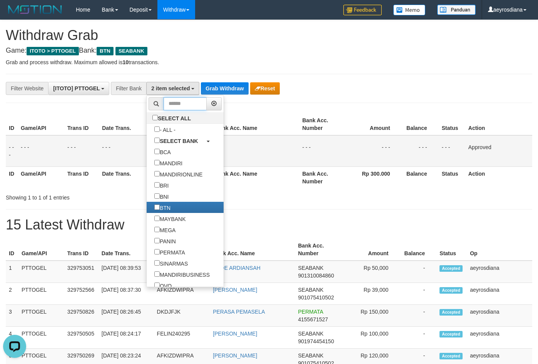
click at [164, 99] on input "text" at bounding box center [185, 103] width 43 height 13
click at [164, 102] on input "text" at bounding box center [185, 103] width 43 height 13
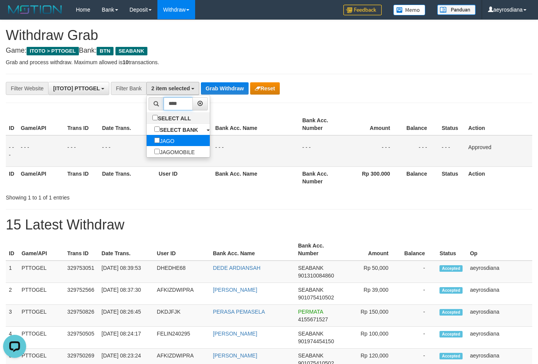
type input "****"
click at [147, 140] on label "JAGO" at bounding box center [164, 140] width 35 height 11
click at [234, 90] on button "Grab Withdraw" at bounding box center [224, 88] width 47 height 12
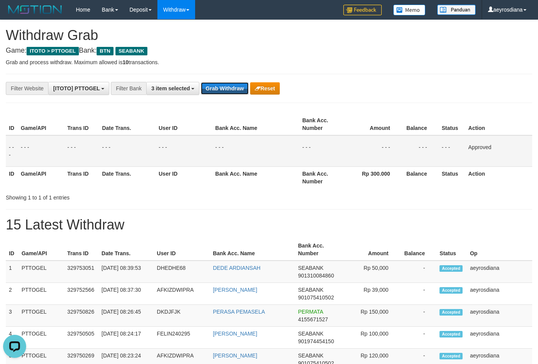
drag, startPoint x: 232, startPoint y: 89, endPoint x: 284, endPoint y: 63, distance: 57.3
click at [286, 62] on p "Grab and process withdraw. Maximum allowed is 10 transactions." at bounding box center [269, 62] width 526 height 8
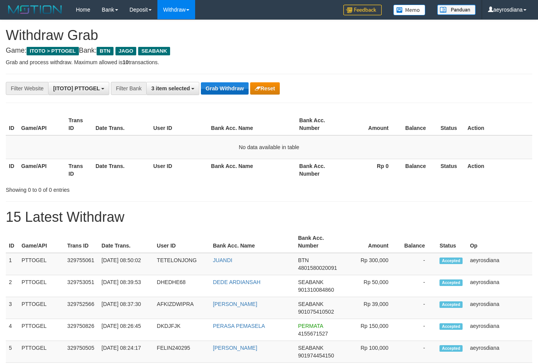
scroll to position [55, 0]
click at [226, 90] on button "Grab Withdraw" at bounding box center [224, 88] width 47 height 12
click at [218, 91] on button "Grab Withdraw" at bounding box center [224, 88] width 47 height 12
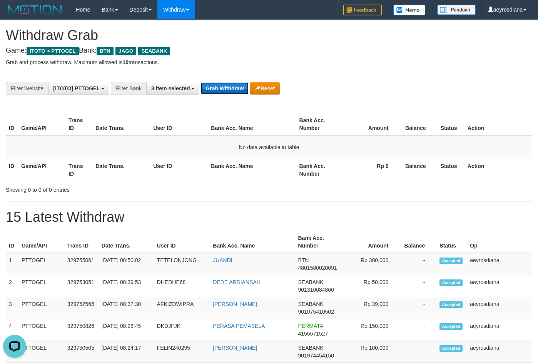
scroll to position [0, 0]
click at [219, 91] on button "Grab Withdraw" at bounding box center [224, 88] width 47 height 12
click at [218, 88] on button "Grab Withdraw" at bounding box center [224, 88] width 47 height 12
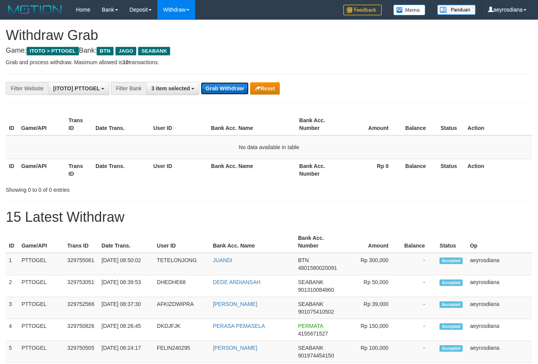
click at [218, 88] on button "Grab Withdraw" at bounding box center [224, 88] width 47 height 12
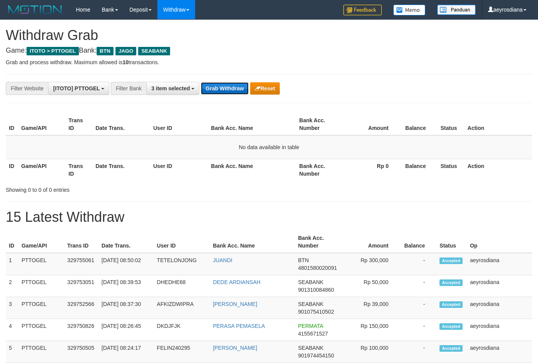
click at [218, 88] on button "Grab Withdraw" at bounding box center [224, 88] width 47 height 12
click at [218, 87] on button "Grab Withdraw" at bounding box center [224, 88] width 47 height 12
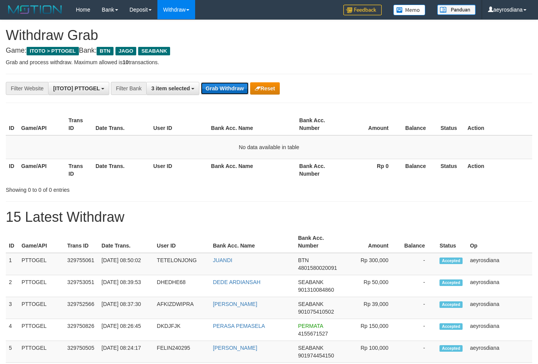
click at [218, 87] on button "Grab Withdraw" at bounding box center [224, 88] width 47 height 12
click at [218, 86] on button "Grab Withdraw" at bounding box center [224, 88] width 47 height 12
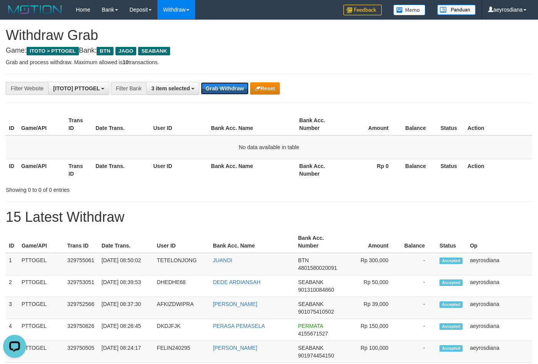
click at [218, 86] on button "Grab Withdraw" at bounding box center [224, 88] width 47 height 12
click at [364, 65] on p "Grab and process withdraw. Maximum allowed is 10 transactions." at bounding box center [269, 62] width 526 height 8
click at [244, 87] on button "Grab Withdraw" at bounding box center [224, 88] width 47 height 12
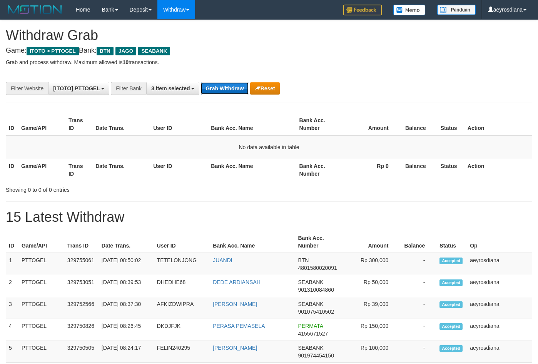
click at [239, 92] on button "Grab Withdraw" at bounding box center [224, 88] width 47 height 12
click at [222, 89] on button "Grab Withdraw" at bounding box center [224, 88] width 47 height 12
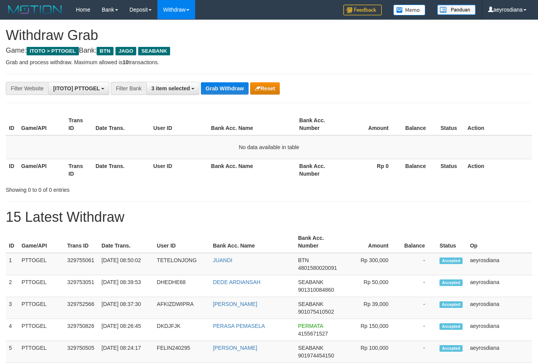
scroll to position [55, 0]
click at [222, 89] on button "Grab Withdraw" at bounding box center [224, 88] width 47 height 12
click at [219, 90] on button "Grab Withdraw" at bounding box center [224, 88] width 47 height 12
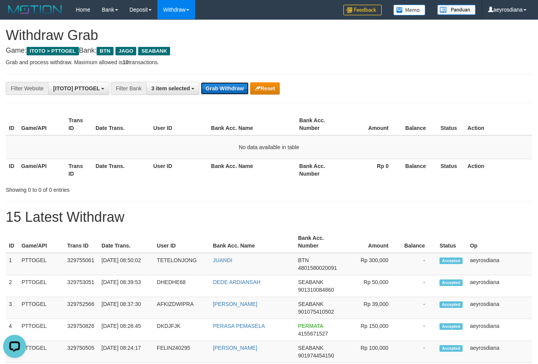
click at [219, 91] on button "Grab Withdraw" at bounding box center [224, 88] width 47 height 12
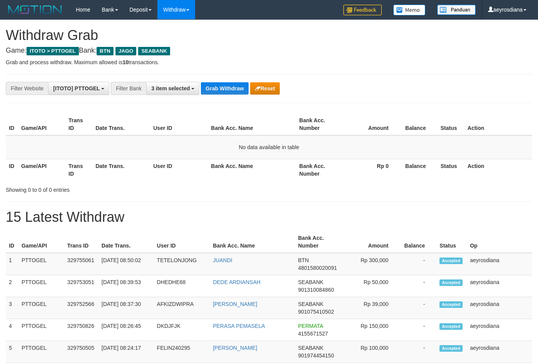
scroll to position [55, 0]
click at [219, 91] on button "Grab Withdraw" at bounding box center [224, 88] width 47 height 12
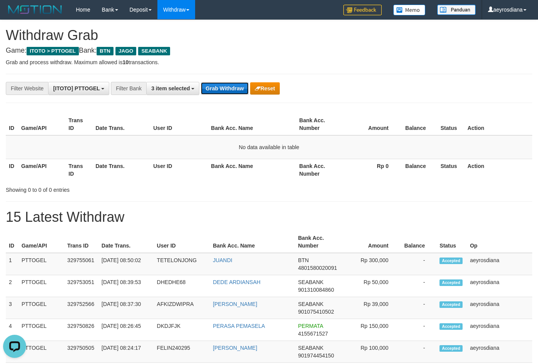
click at [215, 89] on button "Grab Withdraw" at bounding box center [224, 88] width 47 height 12
click at [301, 65] on p "Grab and process withdraw. Maximum allowed is 10 transactions." at bounding box center [269, 62] width 526 height 8
click at [306, 85] on div "**********" at bounding box center [224, 88] width 448 height 13
click at [238, 89] on button "Grab Withdraw" at bounding box center [224, 88] width 47 height 12
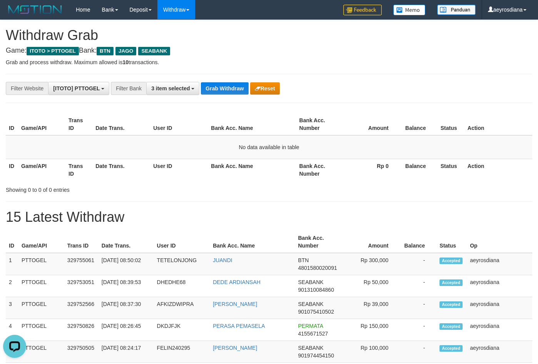
click at [224, 82] on div "**********" at bounding box center [224, 88] width 448 height 13
click at [227, 85] on button "Grab Withdraw" at bounding box center [224, 88] width 47 height 12
click at [225, 87] on button "Grab Withdraw" at bounding box center [224, 88] width 47 height 12
click at [227, 84] on button "Grab Withdraw" at bounding box center [224, 88] width 47 height 12
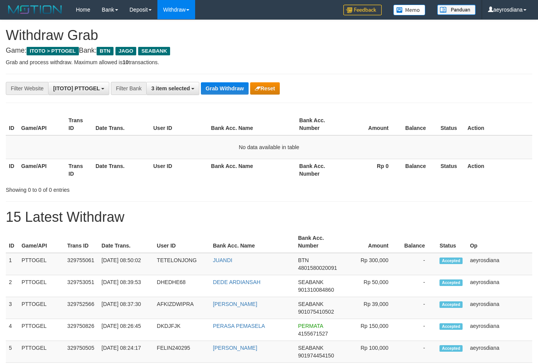
scroll to position [55, 0]
click at [227, 85] on button "Grab Withdraw" at bounding box center [224, 88] width 47 height 12
click at [215, 88] on button "Grab Withdraw" at bounding box center [224, 88] width 47 height 12
click at [365, 59] on p "Grab and process withdraw. Maximum allowed is 10 transactions." at bounding box center [269, 62] width 526 height 8
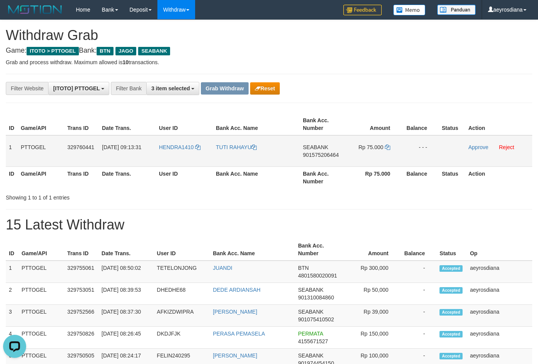
copy tr
drag, startPoint x: 185, startPoint y: 158, endPoint x: 367, endPoint y: 154, distance: 182.0
click at [367, 154] on tr "1 PTTOGEL 329760441 31/08/2025 09:13:31 HENDRA1410 TUTI RAHAYU SEABANK 90157520…" at bounding box center [269, 151] width 526 height 32
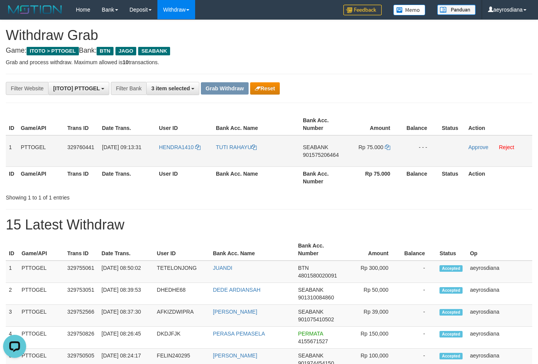
click at [317, 156] on span "901575206464" at bounding box center [321, 155] width 36 height 6
copy tr
click at [317, 156] on span "901575206464" at bounding box center [321, 155] width 36 height 6
copy span "901575206464"
click at [386, 148] on icon at bounding box center [387, 147] width 5 height 5
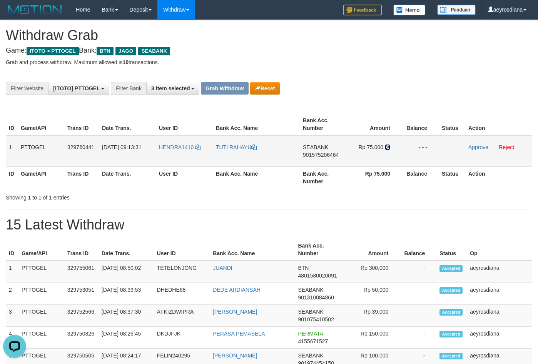
click at [387, 149] on icon at bounding box center [387, 147] width 5 height 5
click at [476, 147] on link "Approve" at bounding box center [478, 147] width 20 height 6
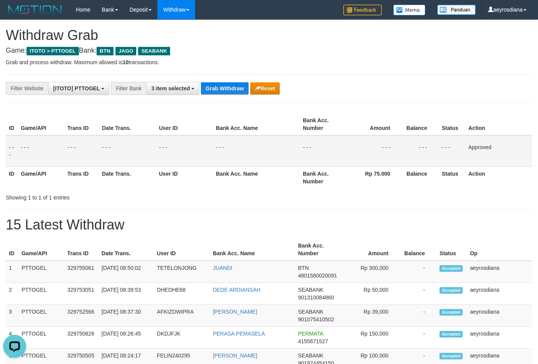
click at [372, 50] on h4 "Game: ITOTO > PTTOGEL Bank: BTN JAGO SEABANK" at bounding box center [269, 51] width 526 height 8
click at [223, 89] on button "Grab Withdraw" at bounding box center [224, 88] width 47 height 12
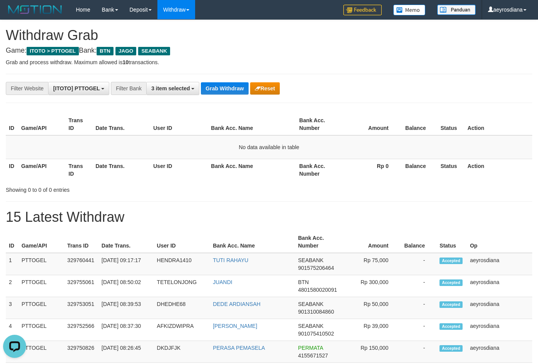
click at [343, 89] on div "**********" at bounding box center [224, 88] width 448 height 13
click at [376, 103] on hr at bounding box center [269, 103] width 526 height 0
click at [266, 184] on div "Showing 0 to 0 of 0 entries" at bounding box center [269, 188] width 538 height 11
click at [226, 86] on button "Grab Withdraw" at bounding box center [224, 88] width 47 height 12
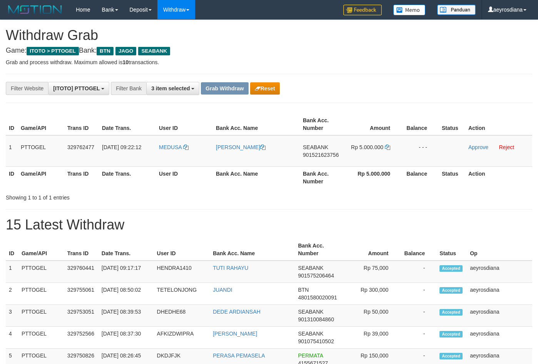
scroll to position [55, 0]
drag, startPoint x: 180, startPoint y: 158, endPoint x: 387, endPoint y: 154, distance: 207.8
click at [387, 154] on tr "1 PTTOGEL 329762477 31/08/2025 09:22:12 MEDUSA DIANA SEABANK 901521623756 Rp 5.…" at bounding box center [269, 151] width 526 height 32
click at [323, 156] on span "901521623756" at bounding box center [321, 155] width 36 height 6
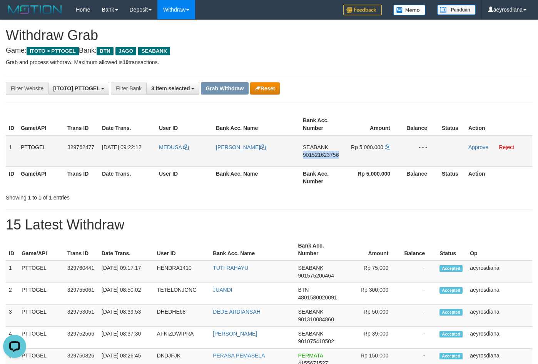
click at [323, 156] on span "901521623756" at bounding box center [321, 155] width 36 height 6
copy span "901521623756"
click at [386, 148] on icon at bounding box center [387, 147] width 5 height 5
click at [183, 147] on link "MEDUSA" at bounding box center [174, 147] width 30 height 6
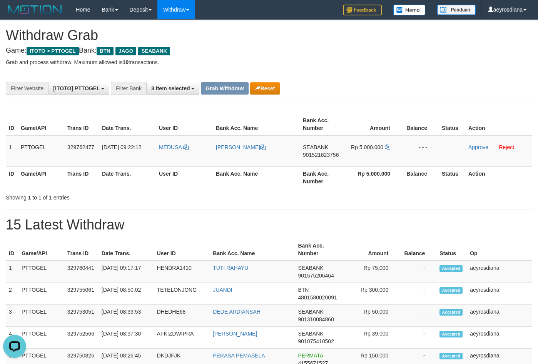
click at [82, 245] on th "Trans ID" at bounding box center [81, 250] width 34 height 22
click at [190, 148] on td "MEDUSA" at bounding box center [184, 151] width 57 height 32
click at [188, 149] on icon at bounding box center [185, 147] width 5 height 5
click at [350, 89] on div "**********" at bounding box center [224, 88] width 448 height 13
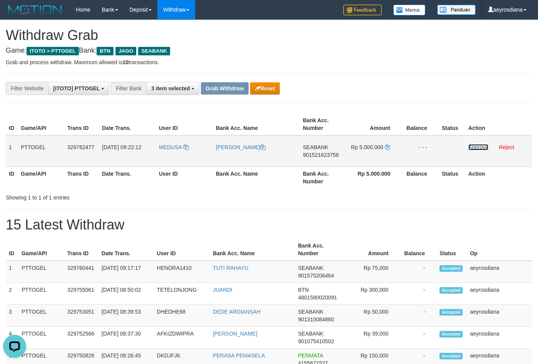
click at [479, 146] on link "Approve" at bounding box center [478, 147] width 20 height 6
click at [394, 114] on th "Amount" at bounding box center [373, 125] width 55 height 22
click at [481, 143] on td "Approve Reject" at bounding box center [498, 151] width 67 height 32
click at [480, 148] on link "Approve" at bounding box center [478, 147] width 20 height 6
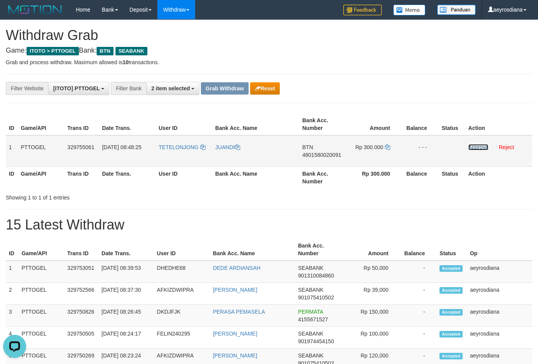
click at [477, 147] on link "Approve" at bounding box center [478, 147] width 20 height 6
click at [488, 150] on link "Approve" at bounding box center [478, 147] width 20 height 6
click at [196, 144] on span "TETELONJONG" at bounding box center [179, 147] width 40 height 6
click at [200, 146] on link "TETELONJONG" at bounding box center [182, 147] width 47 height 6
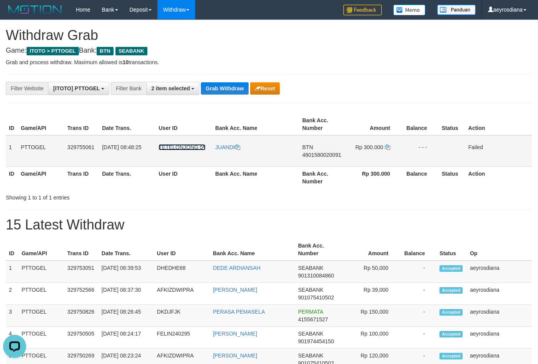
click at [200, 146] on icon at bounding box center [202, 147] width 5 height 5
click at [235, 87] on button "Grab Withdraw" at bounding box center [224, 88] width 47 height 12
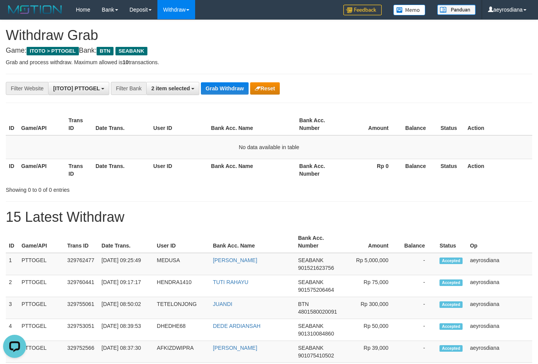
click at [169, 193] on div "Showing 0 to 0 of 0 entries" at bounding box center [112, 188] width 213 height 11
click at [218, 92] on button "Grab Withdraw" at bounding box center [224, 88] width 47 height 12
click at [411, 91] on div "**********" at bounding box center [224, 88] width 448 height 13
click at [215, 91] on button "Grab Withdraw" at bounding box center [224, 88] width 47 height 12
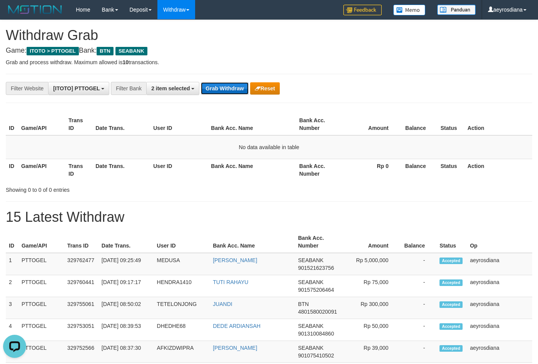
click at [234, 92] on button "Grab Withdraw" at bounding box center [224, 88] width 47 height 12
click at [211, 95] on div "**********" at bounding box center [224, 88] width 448 height 13
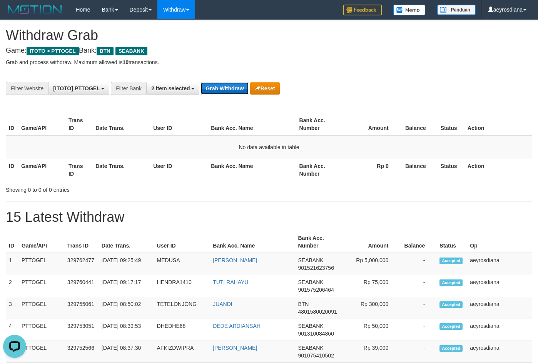
click at [224, 91] on button "Grab Withdraw" at bounding box center [224, 88] width 47 height 12
click at [229, 90] on button "Grab Withdraw" at bounding box center [224, 88] width 47 height 12
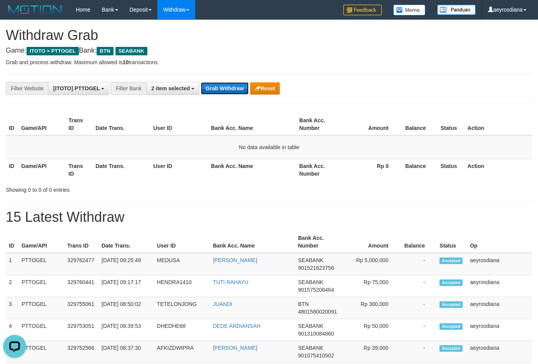
click at [228, 92] on button "Grab Withdraw" at bounding box center [224, 88] width 47 height 12
click at [223, 91] on button "Grab Withdraw" at bounding box center [224, 88] width 47 height 12
click at [230, 83] on button "Grab Withdraw" at bounding box center [224, 88] width 47 height 12
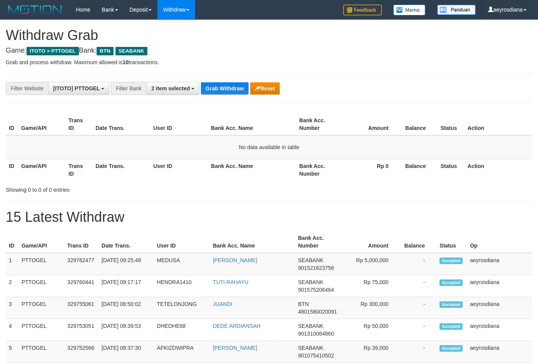
scroll to position [55, 0]
click at [230, 88] on button "Grab Withdraw" at bounding box center [224, 88] width 47 height 12
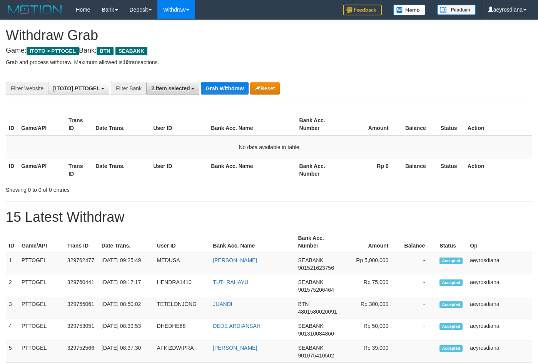
click at [173, 91] on span "2 item selected" at bounding box center [170, 88] width 38 height 6
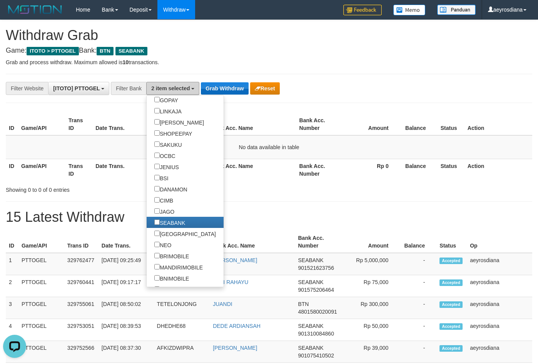
scroll to position [0, 0]
click at [238, 85] on button "Grab Withdraw" at bounding box center [224, 88] width 47 height 12
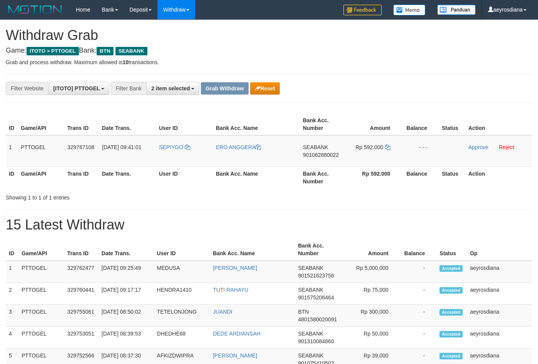
scroll to position [55, 0]
drag, startPoint x: 191, startPoint y: 161, endPoint x: 389, endPoint y: 153, distance: 198.7
click at [389, 153] on tr "1 PTTOGEL 329767108 [DATE] 09:41:01 SEPIYGO ERO [GEOGRAPHIC_DATA] SEABANK 90106…" at bounding box center [269, 151] width 526 height 32
click at [507, 49] on h4 "Game: ITOTO > PTTOGEL Bank: BTN SEABANK" at bounding box center [269, 51] width 526 height 8
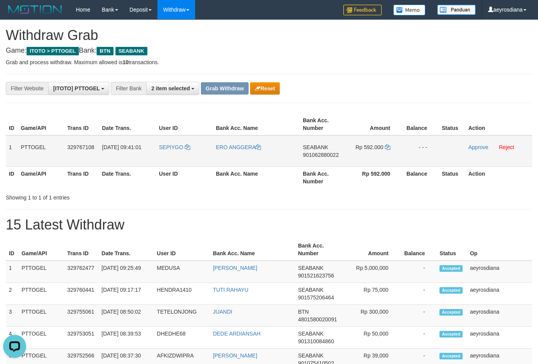
click at [324, 153] on span "901062880022" at bounding box center [321, 155] width 36 height 6
click at [387, 146] on icon at bounding box center [387, 147] width 5 height 5
click at [477, 146] on link "Approve" at bounding box center [478, 147] width 20 height 6
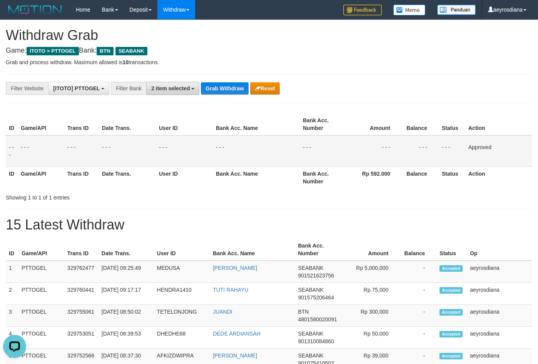
click at [170, 90] on span "2 item selected" at bounding box center [170, 88] width 38 height 6
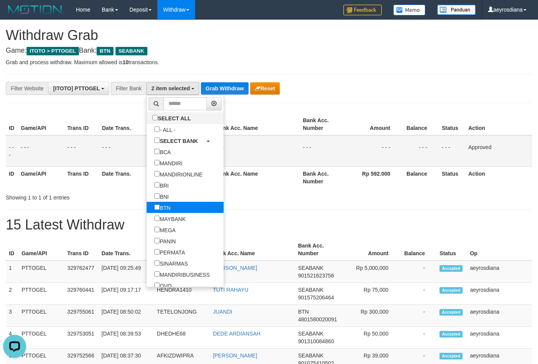
click at [147, 204] on label "BTN" at bounding box center [163, 207] width 32 height 11
select select "*******"
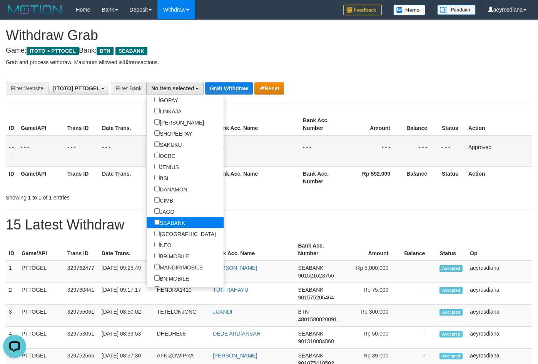
scroll to position [172, 0]
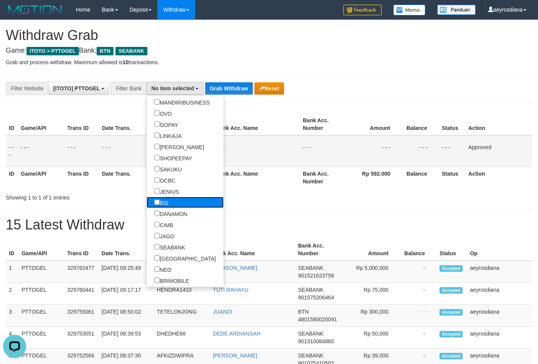
click at [147, 204] on label "BSI" at bounding box center [162, 202] width 30 height 11
select select "***"
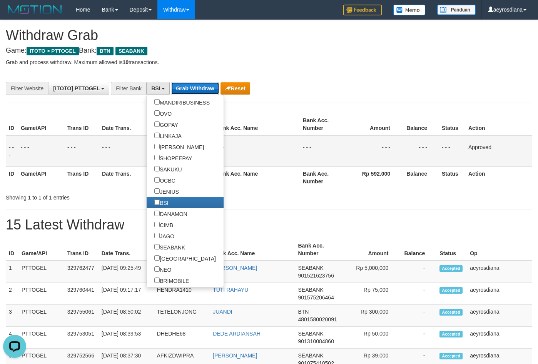
click at [205, 88] on button "Grab Withdraw" at bounding box center [194, 88] width 47 height 12
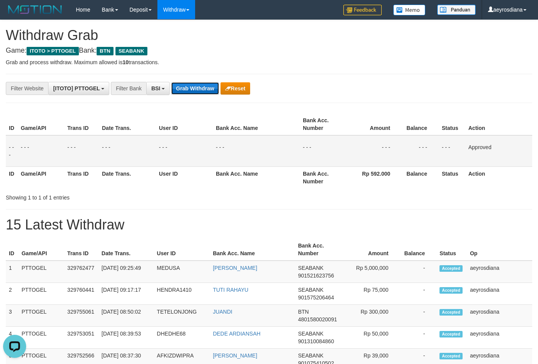
click at [205, 88] on button "Grab Withdraw" at bounding box center [194, 88] width 47 height 12
click at [301, 63] on p "Grab and process withdraw. Maximum allowed is 10 transactions." at bounding box center [269, 62] width 526 height 8
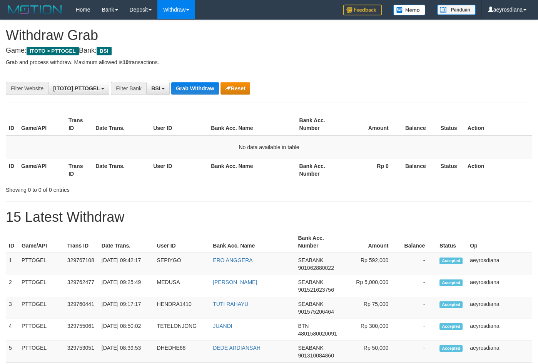
scroll to position [176, 0]
click at [189, 89] on button "Grab Withdraw" at bounding box center [194, 88] width 47 height 12
click at [206, 90] on button "Grab Withdraw" at bounding box center [194, 88] width 47 height 12
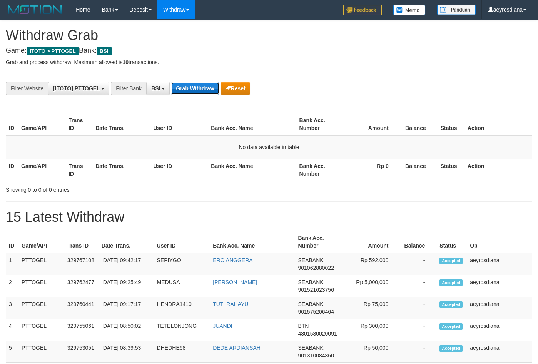
click at [206, 90] on button "Grab Withdraw" at bounding box center [194, 88] width 47 height 12
click at [206, 89] on button "Grab Withdraw" at bounding box center [194, 88] width 47 height 12
click at [207, 91] on button "Grab Withdraw" at bounding box center [194, 88] width 47 height 12
click at [200, 90] on button "Grab Withdraw" at bounding box center [194, 88] width 47 height 12
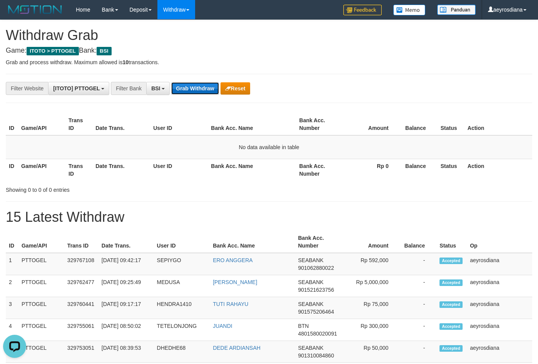
click at [200, 90] on button "Grab Withdraw" at bounding box center [194, 88] width 47 height 12
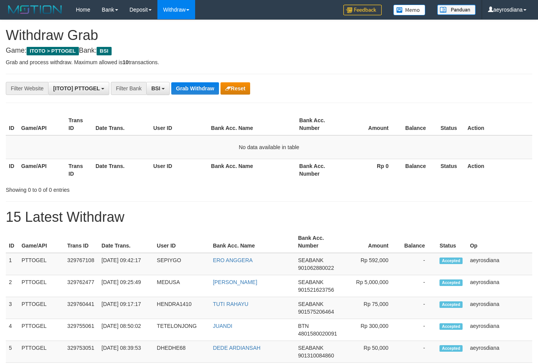
click at [200, 90] on button "Grab Withdraw" at bounding box center [194, 88] width 47 height 12
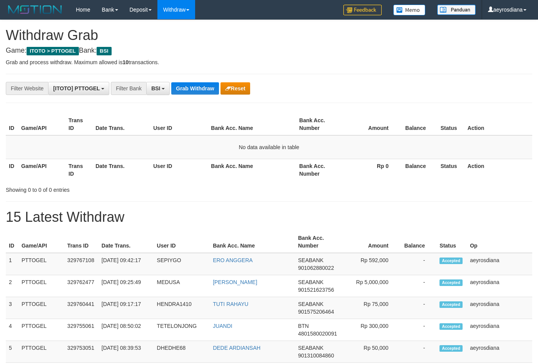
click at [200, 90] on button "Grab Withdraw" at bounding box center [194, 88] width 47 height 12
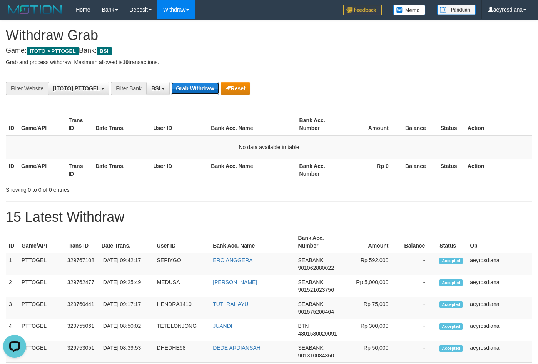
click at [197, 90] on button "Grab Withdraw" at bounding box center [194, 88] width 47 height 12
click at [306, 62] on p "Grab and process withdraw. Maximum allowed is 10 transactions." at bounding box center [269, 62] width 526 height 8
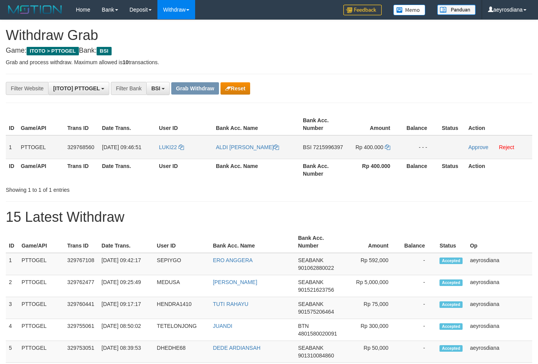
scroll to position [176, 0]
drag, startPoint x: 179, startPoint y: 155, endPoint x: 366, endPoint y: 145, distance: 186.9
click at [366, 145] on tr "1 PTTOGEL 329768560 [DATE] 09:46:51 LUKI22 [PERSON_NAME] BSI 7215996397 Rp 400.…" at bounding box center [269, 147] width 526 height 24
click at [334, 143] on td "BSI 7215996397" at bounding box center [323, 147] width 47 height 24
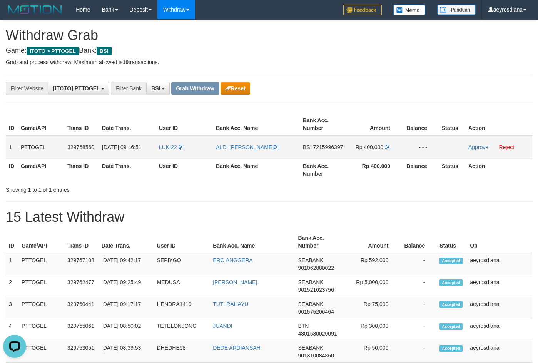
click at [331, 145] on span "7215996397" at bounding box center [328, 147] width 30 height 6
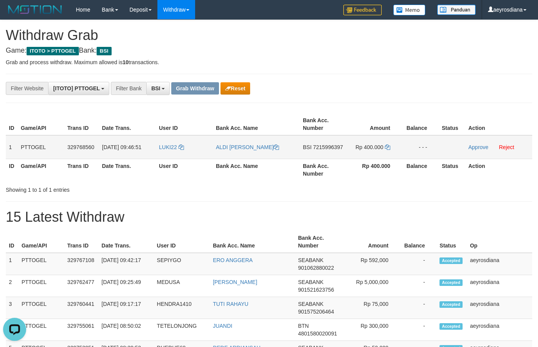
click at [331, 164] on table "ID Game/API Trans ID Date Trans. User ID Bank Acc. Name Bank Acc. Number Amount…" at bounding box center [269, 147] width 526 height 67
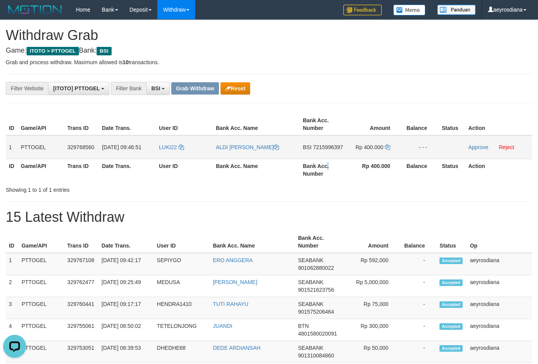
click at [331, 164] on th "Bank Acc. Number" at bounding box center [323, 170] width 47 height 22
click at [334, 147] on span "7215996397" at bounding box center [328, 147] width 30 height 6
copy td "7215996397"
click at [384, 147] on td "Rp 400.000" at bounding box center [373, 147] width 55 height 24
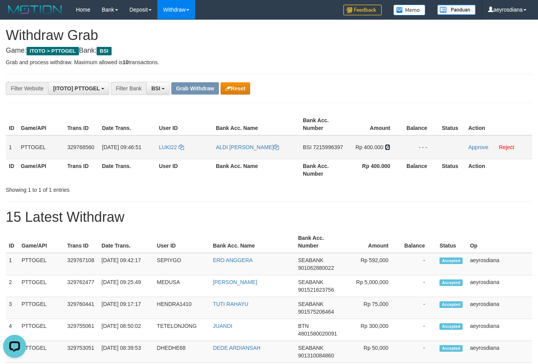
click at [387, 147] on icon at bounding box center [387, 147] width 5 height 5
click at [387, 148] on icon at bounding box center [387, 147] width 5 height 5
click at [481, 145] on link "Approve" at bounding box center [478, 147] width 20 height 6
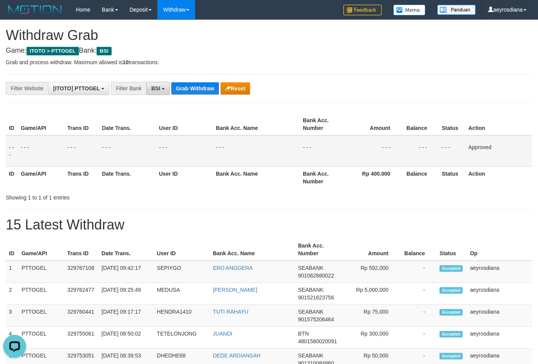
click at [157, 89] on span "BSI" at bounding box center [155, 88] width 9 height 6
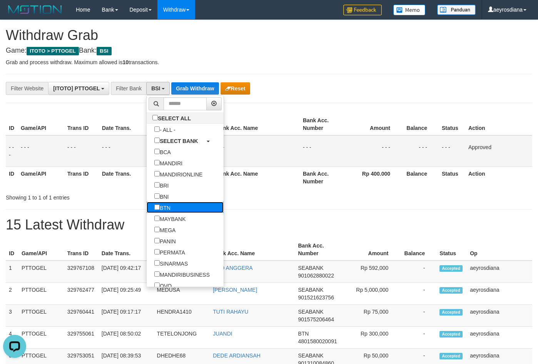
click at [147, 203] on label "BTN" at bounding box center [163, 207] width 32 height 11
select select "***"
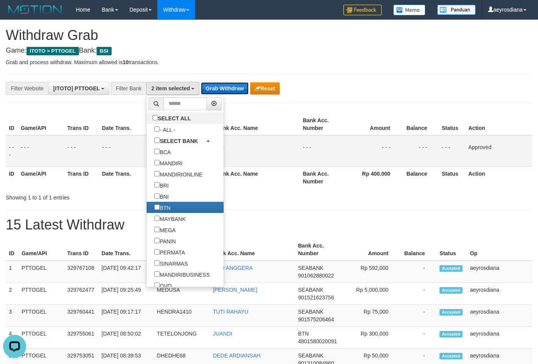
click at [228, 88] on button "Grab Withdraw" at bounding box center [224, 88] width 47 height 12
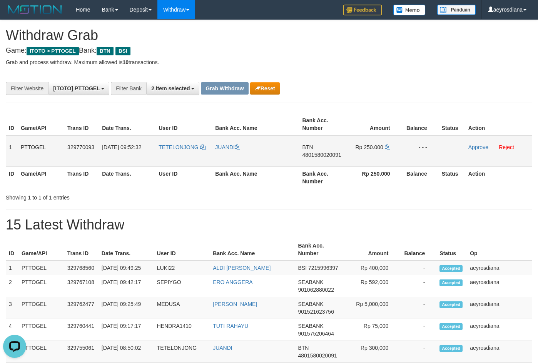
drag, startPoint x: 170, startPoint y: 163, endPoint x: 366, endPoint y: 159, distance: 196.7
click at [366, 159] on tr "1 PTTOGEL 329770093 [DATE] 09:52:32 [GEOGRAPHIC_DATA] JUANDI BTN 4801580020091 …" at bounding box center [269, 151] width 526 height 32
click at [501, 62] on p "Grab and process withdraw. Maximum allowed is 10 transactions." at bounding box center [269, 62] width 526 height 8
click at [204, 148] on icon at bounding box center [202, 147] width 5 height 5
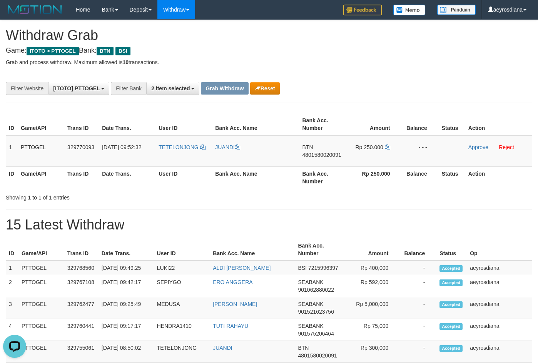
click at [223, 220] on h1 "15 Latest Withdraw" at bounding box center [269, 224] width 526 height 15
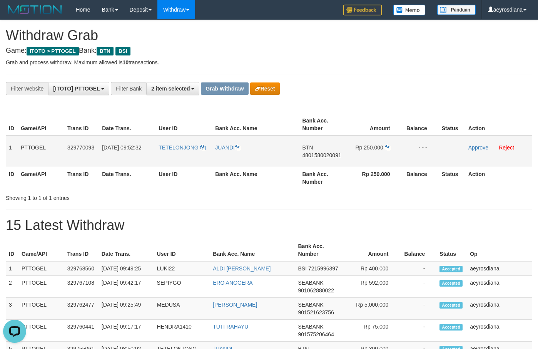
click at [336, 153] on span "4801580020091" at bounding box center [321, 155] width 39 height 6
click at [335, 153] on span "4801580020091" at bounding box center [321, 155] width 39 height 6
click at [386, 147] on icon at bounding box center [387, 147] width 5 height 5
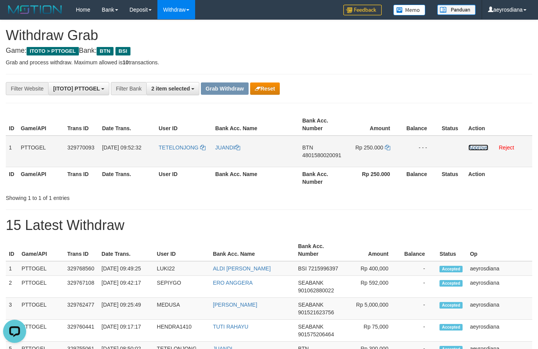
click at [486, 146] on link "Approve" at bounding box center [478, 147] width 20 height 6
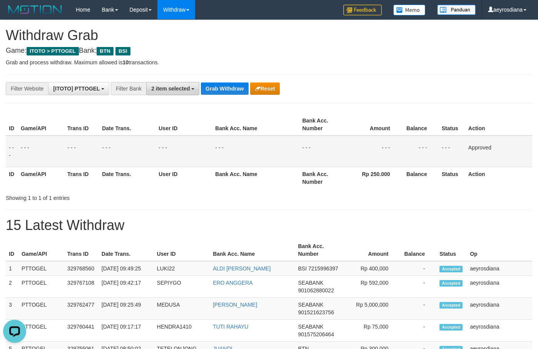
click at [165, 91] on span "2 item selected" at bounding box center [170, 88] width 38 height 6
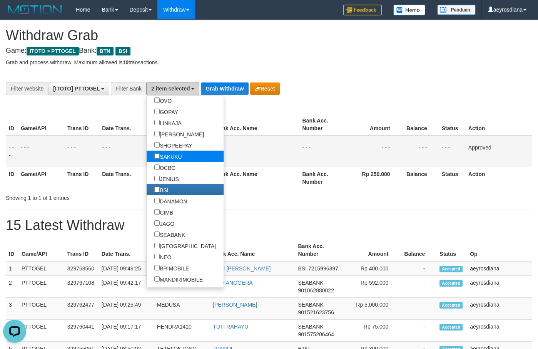
scroll to position [222, 0]
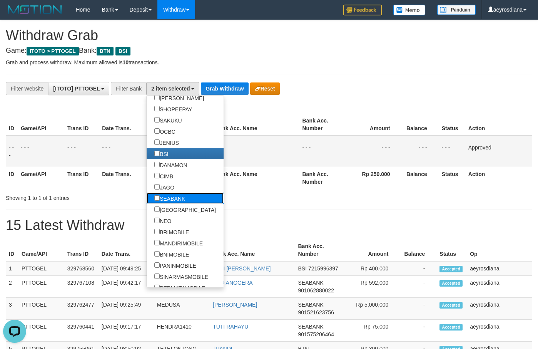
click at [147, 195] on label "SEABANK" at bounding box center [170, 197] width 46 height 11
click at [222, 90] on button "Grab Withdraw" at bounding box center [224, 88] width 47 height 12
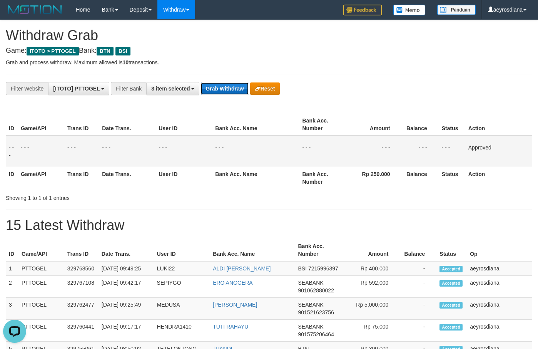
click at [223, 90] on button "Grab Withdraw" at bounding box center [224, 88] width 47 height 12
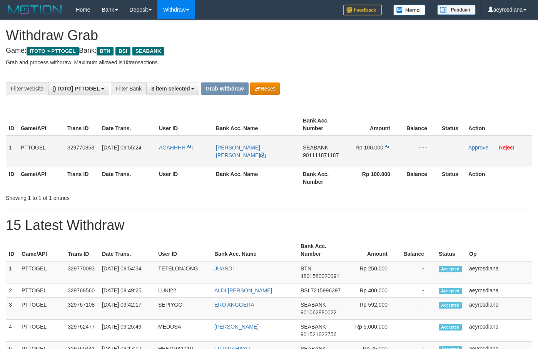
scroll to position [55, 0]
drag, startPoint x: 166, startPoint y: 160, endPoint x: 372, endPoint y: 154, distance: 206.0
click at [372, 154] on tr "1 PTTOGEL 329770853 [DATE] 09:55:24 [GEOGRAPHIC_DATA] [PERSON_NAME] [PERSON_NAM…" at bounding box center [269, 151] width 526 height 32
click at [318, 157] on span "901111871187" at bounding box center [321, 155] width 36 height 6
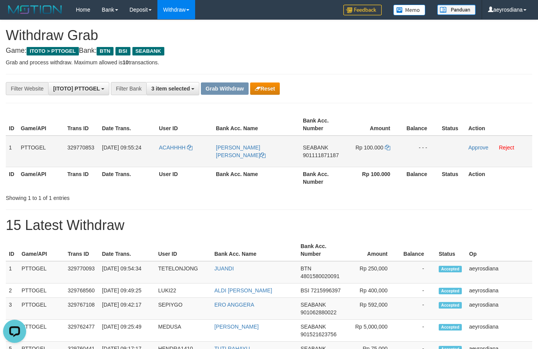
click at [318, 157] on span "901111871187" at bounding box center [321, 155] width 36 height 6
click at [386, 147] on icon at bounding box center [387, 147] width 5 height 5
click at [486, 147] on link "Approve" at bounding box center [478, 147] width 20 height 6
